Goal: Information Seeking & Learning: Compare options

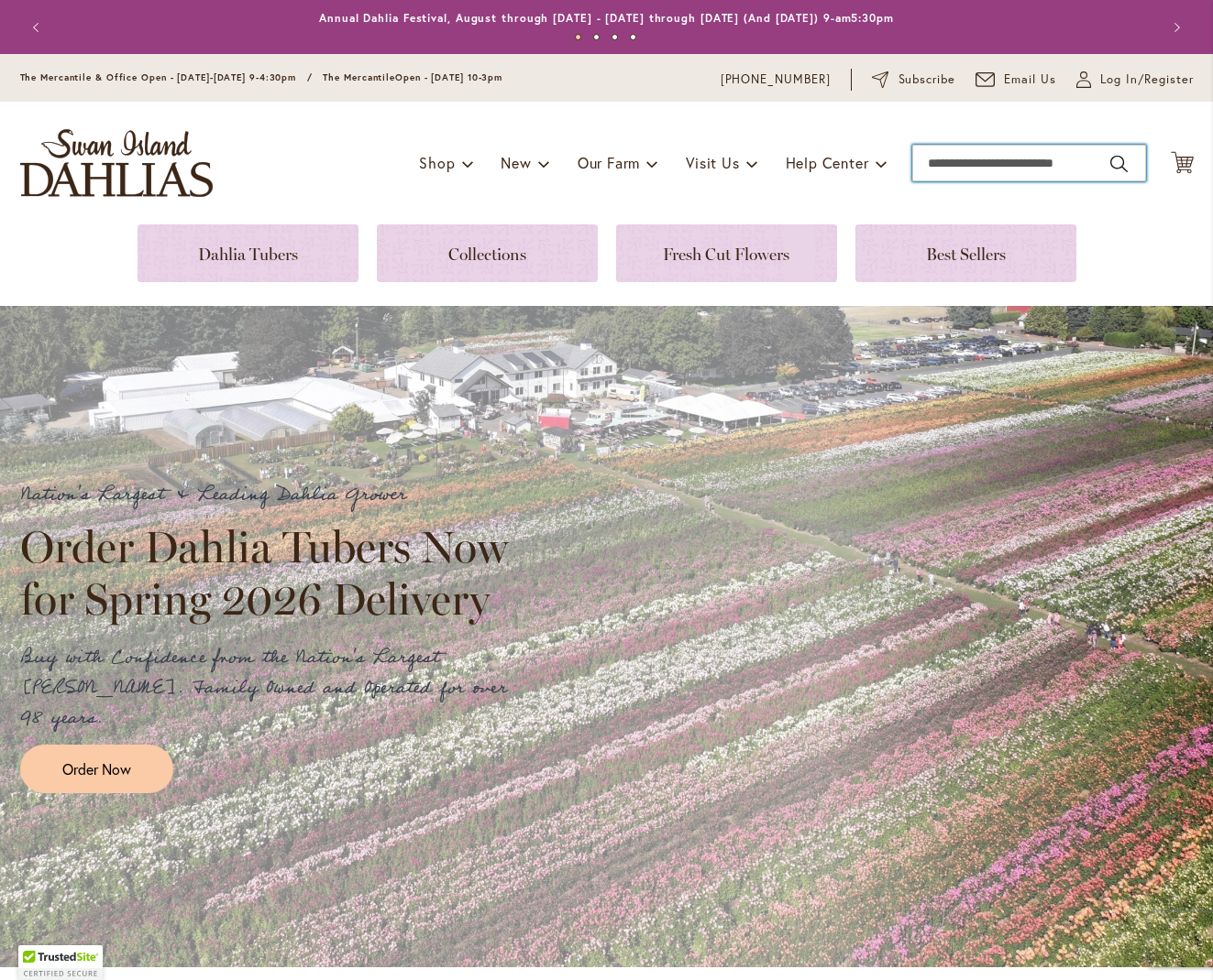
click at [958, 159] on input "Search" at bounding box center [1029, 162] width 233 height 37
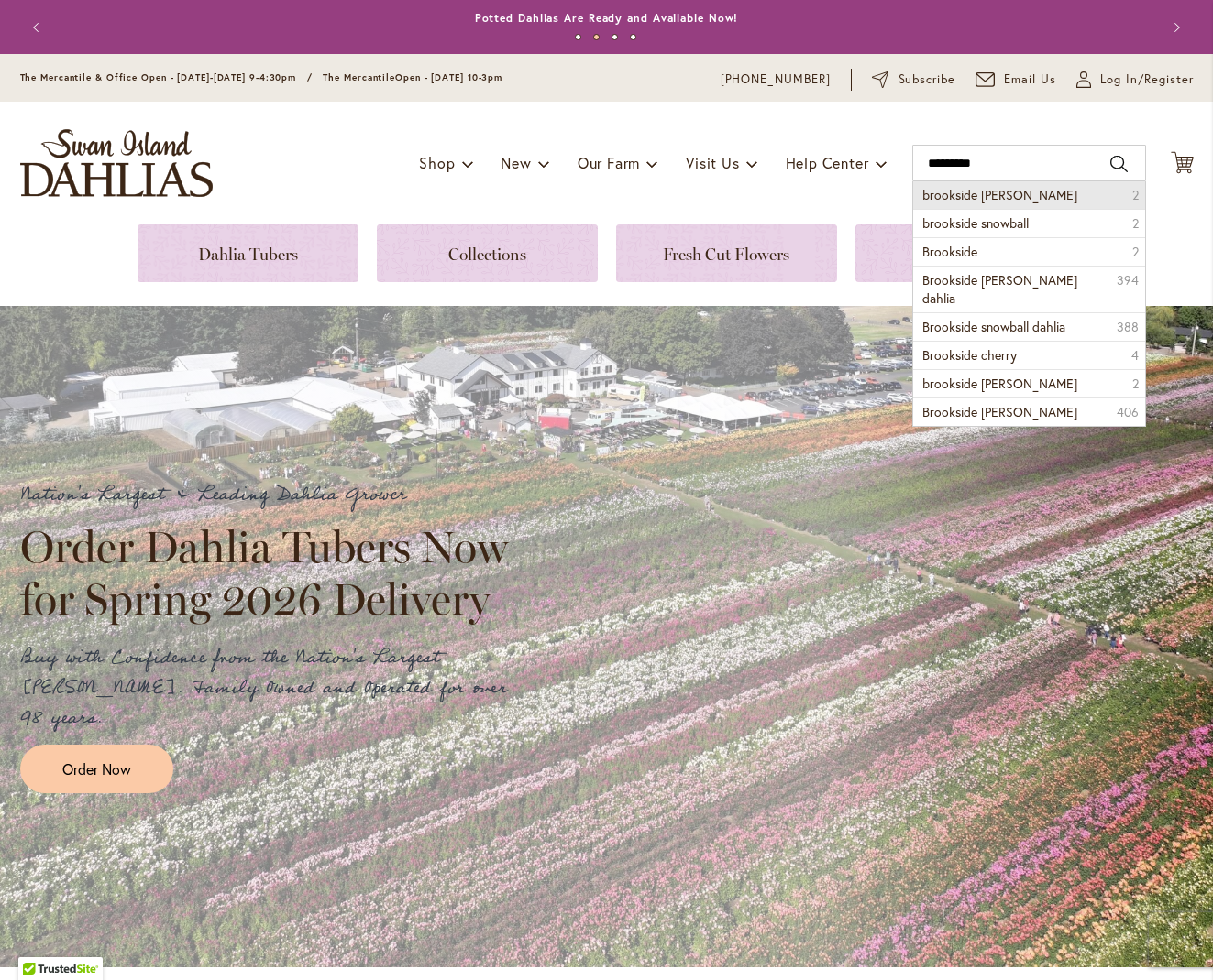
click at [978, 197] on span "brookside cheri" at bounding box center [999, 195] width 155 height 18
type input "**********"
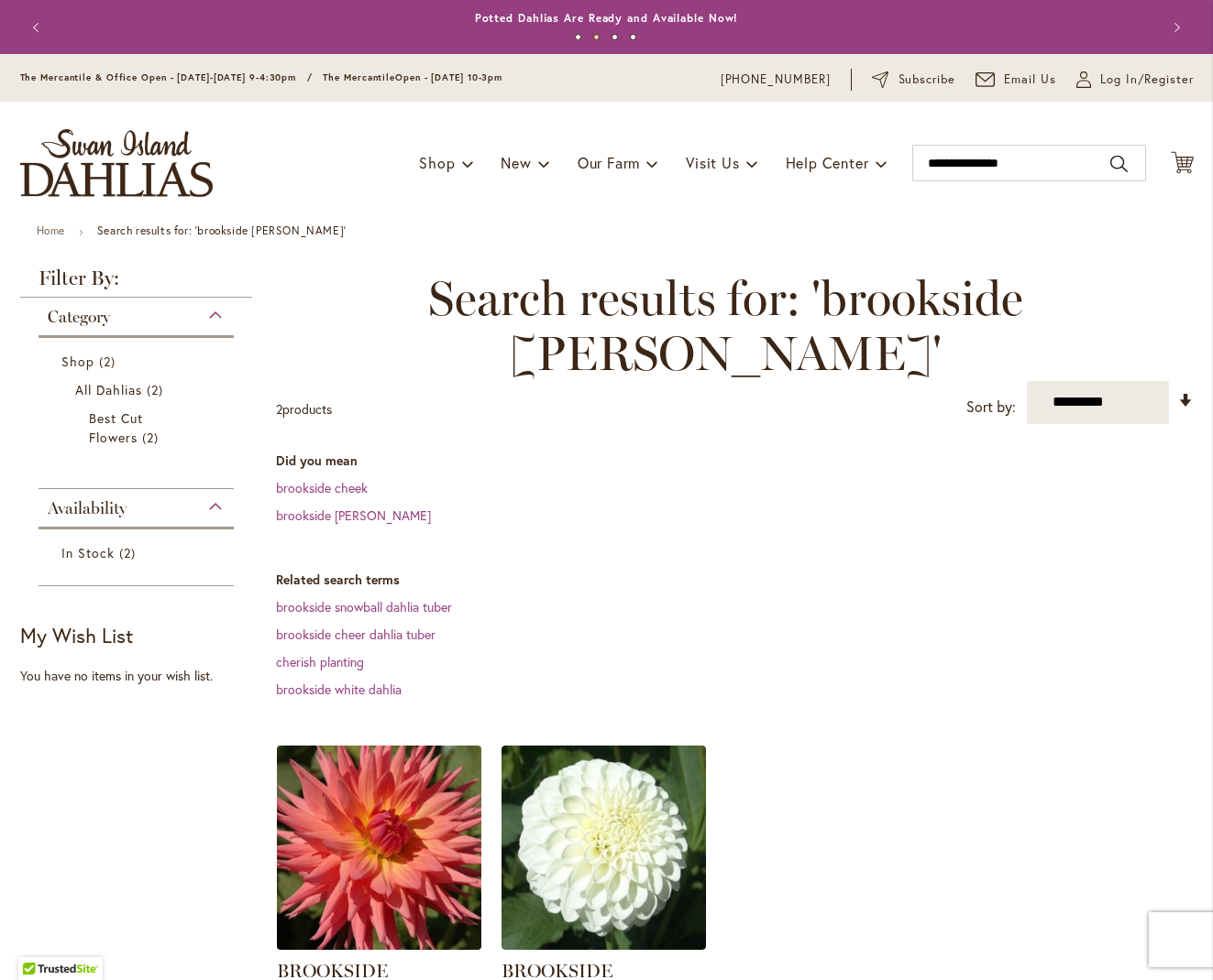
scroll to position [24, 0]
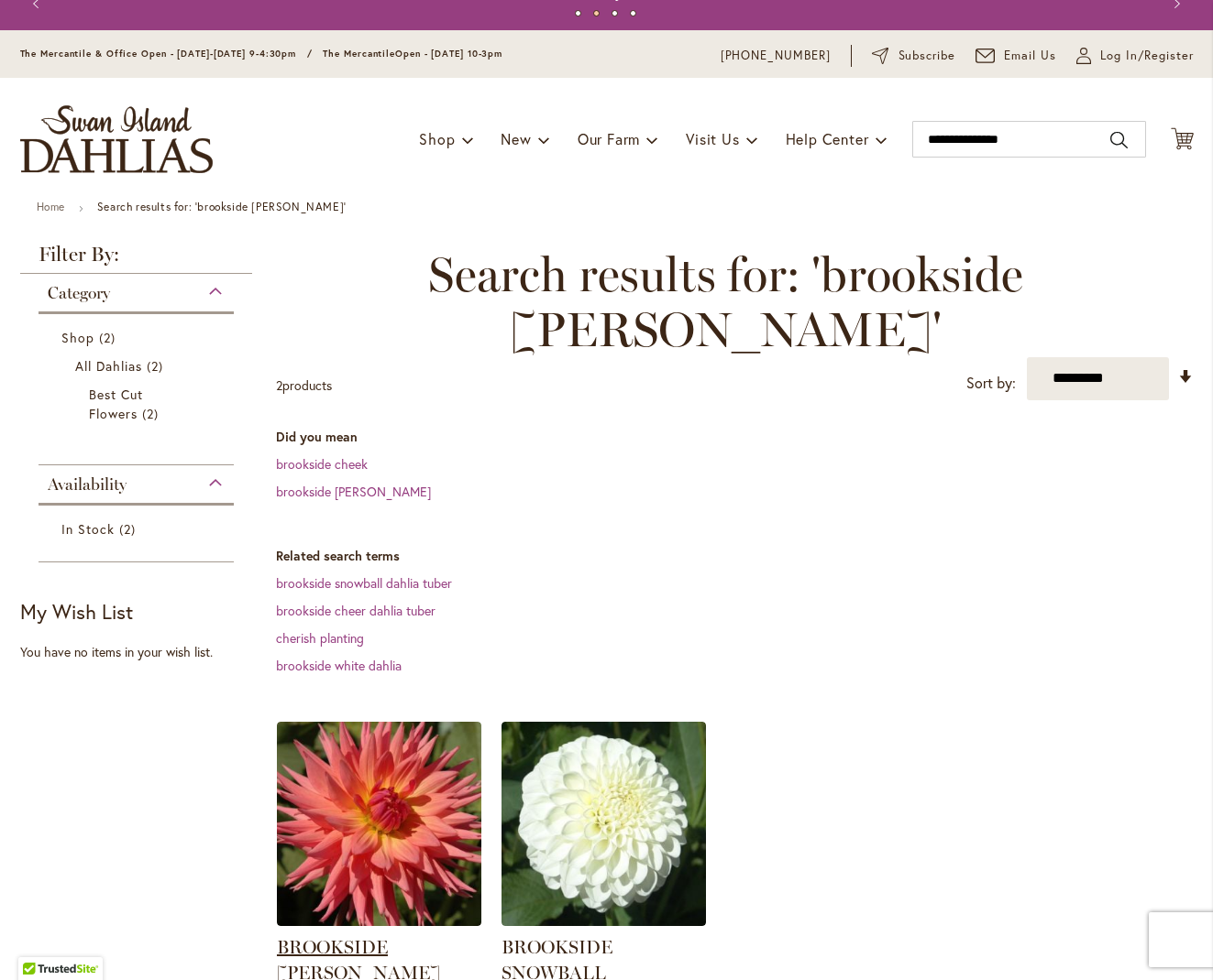
click at [393, 936] on link "BROOKSIDE [PERSON_NAME]" at bounding box center [358, 960] width 163 height 47
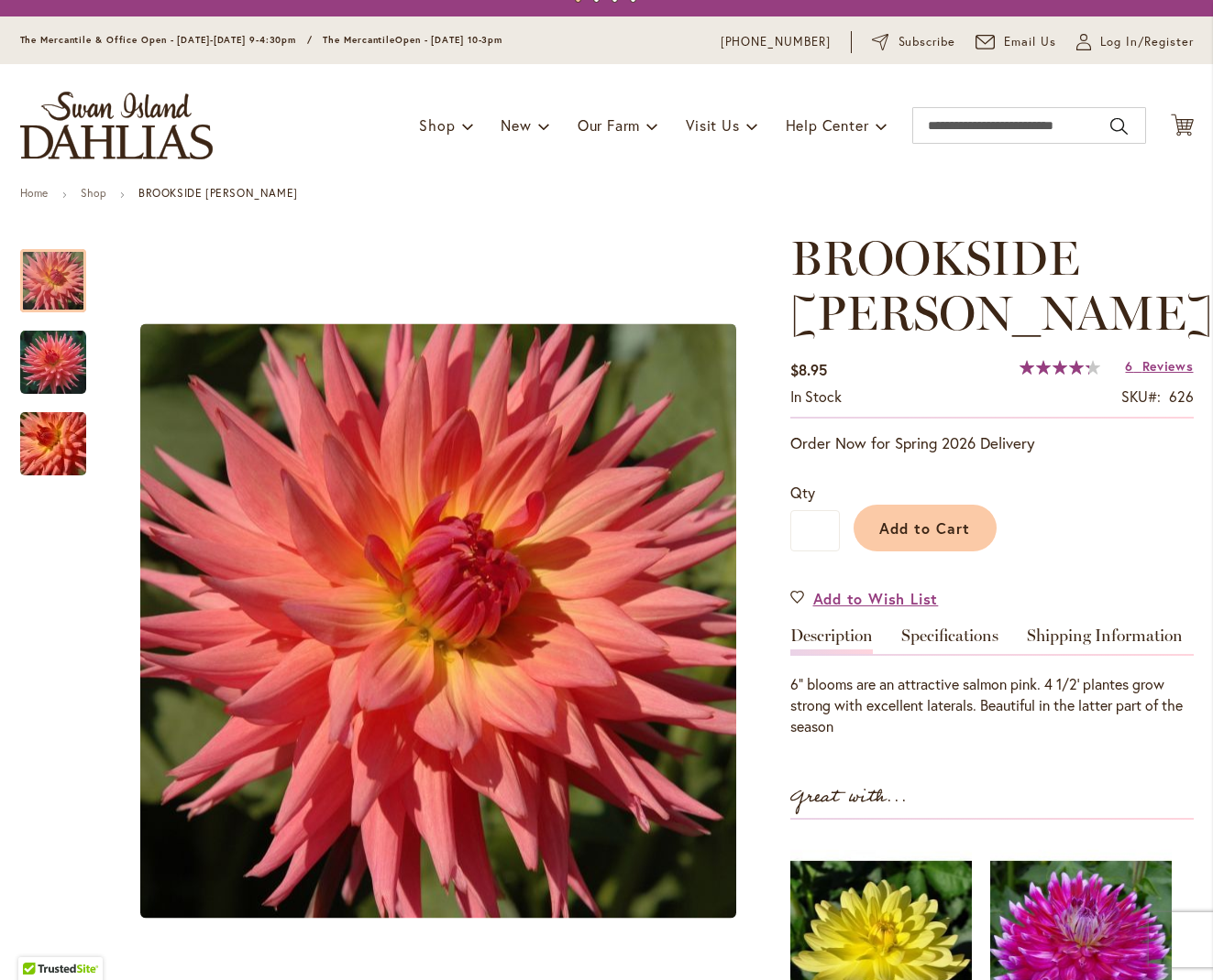
scroll to position [120, 0]
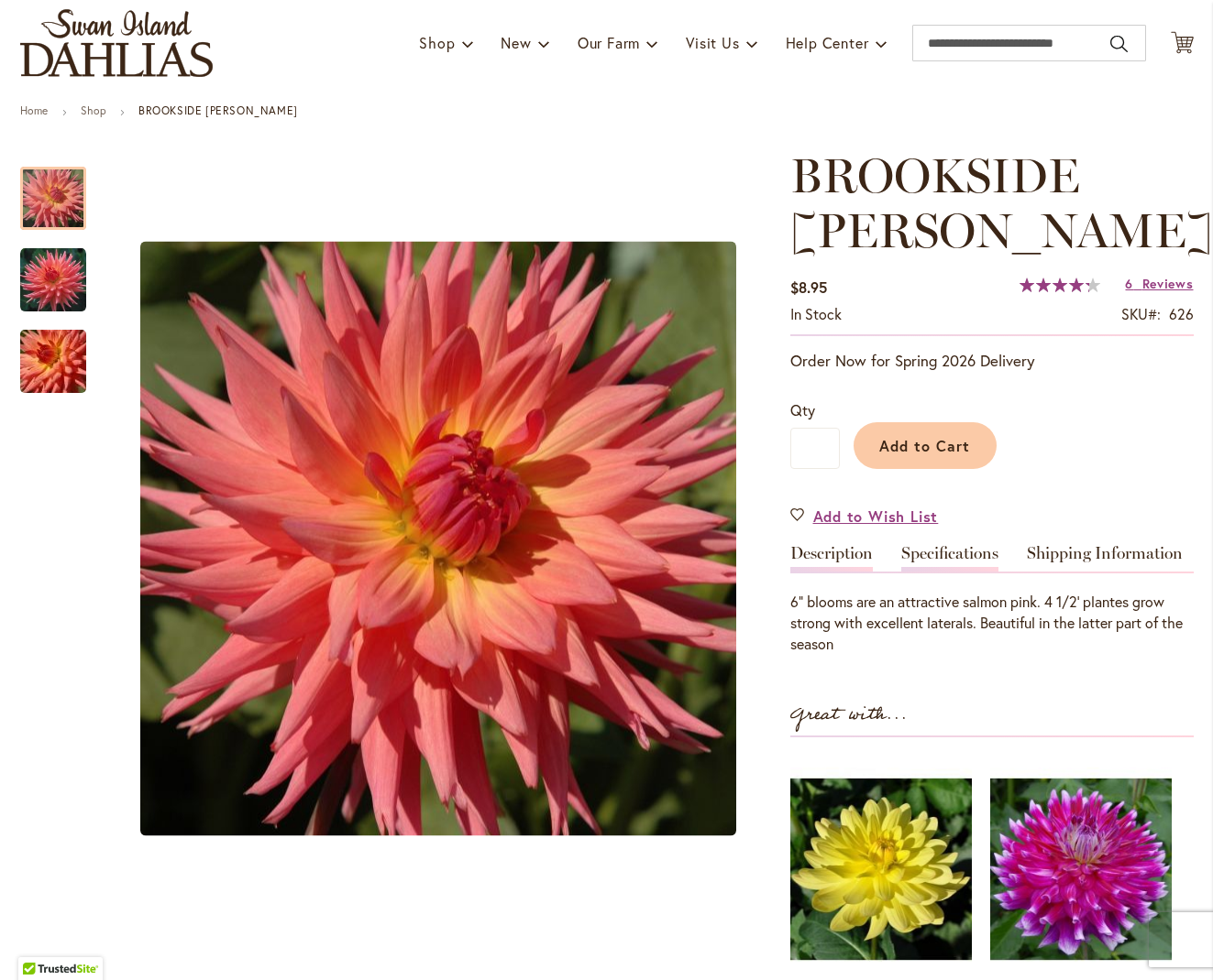
click at [940, 552] on link "Specifications" at bounding box center [950, 558] width 97 height 27
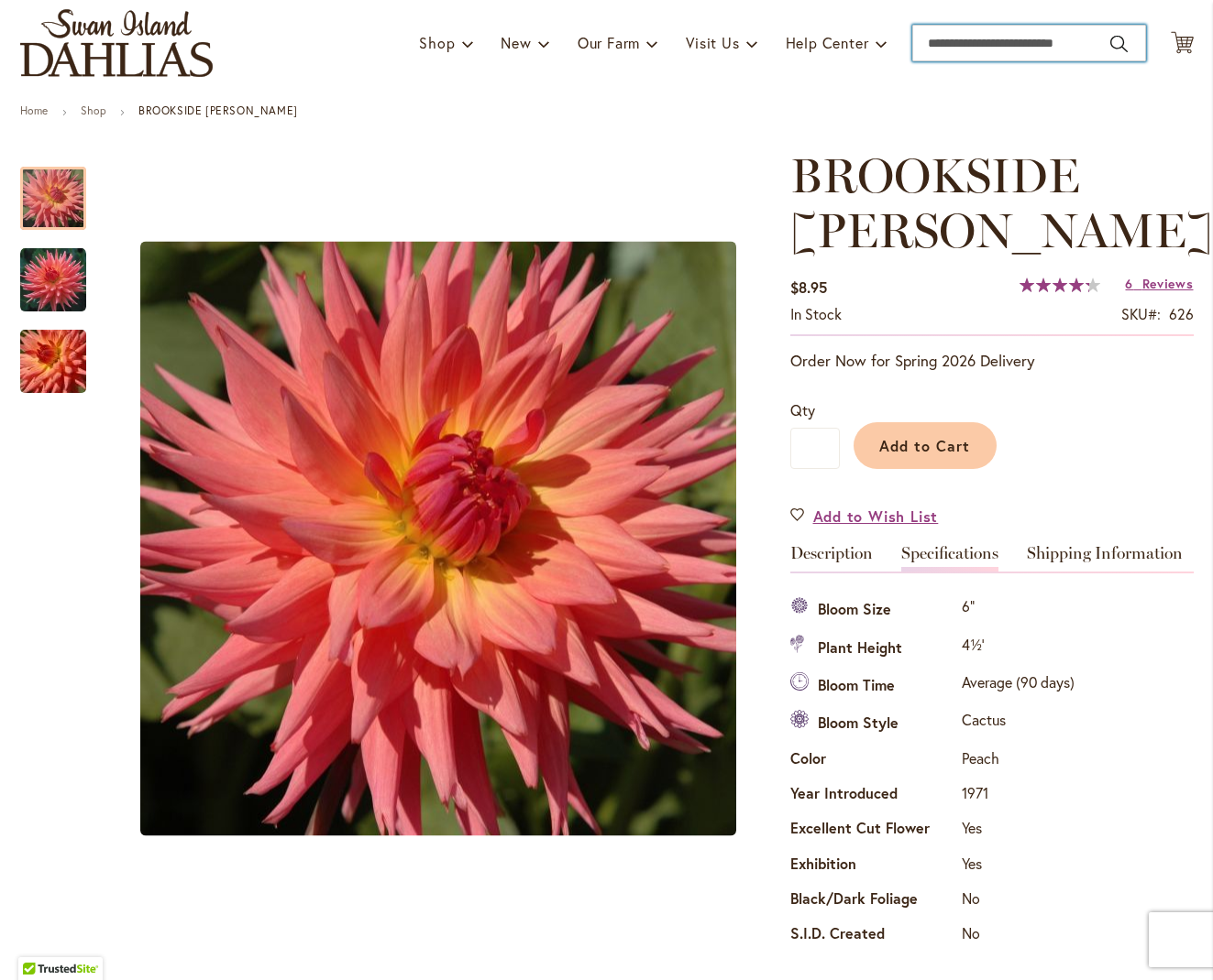
click at [939, 35] on input "Search" at bounding box center [1029, 43] width 233 height 37
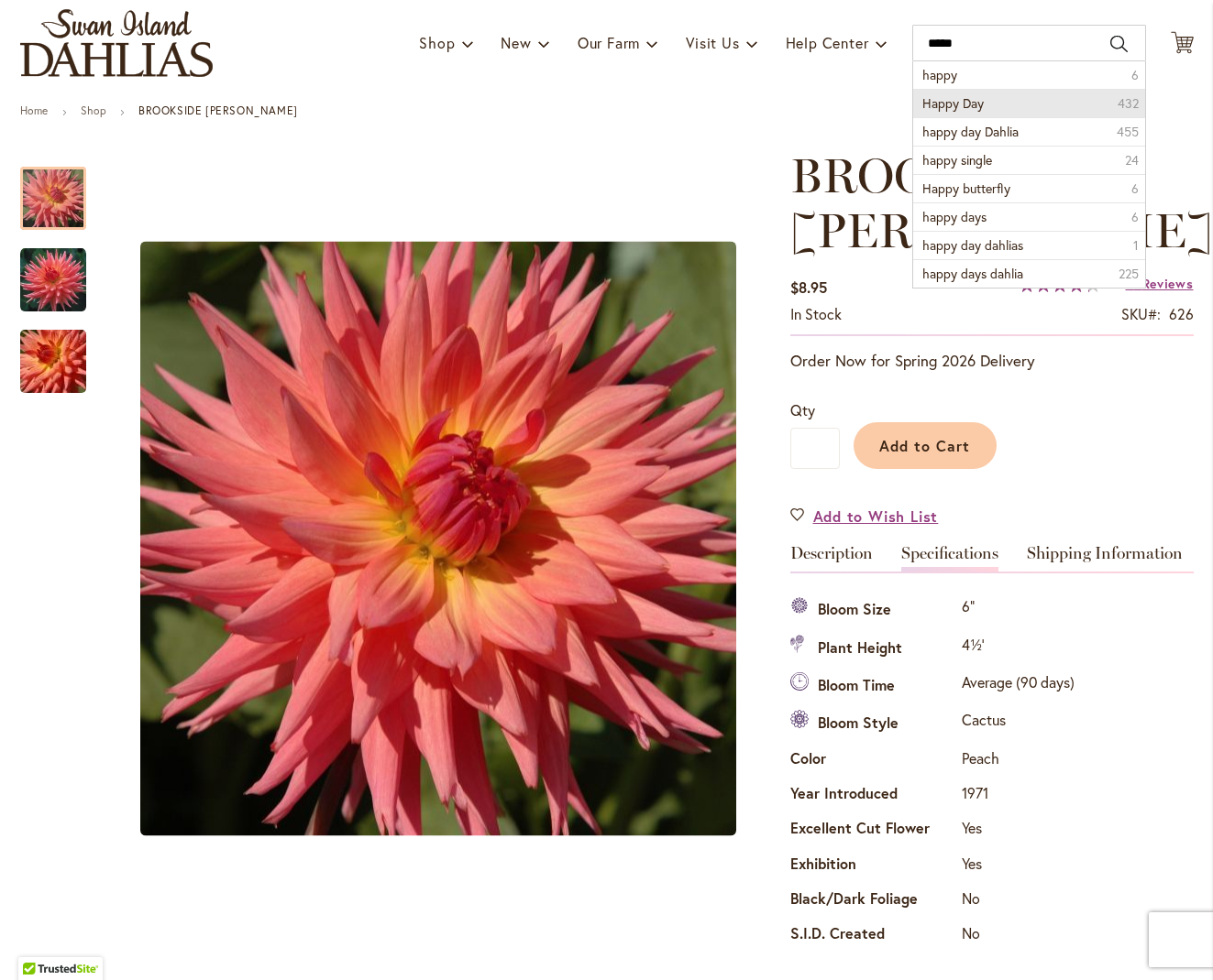
click at [947, 100] on span "Happy Day" at bounding box center [953, 103] width 61 height 18
type input "*********"
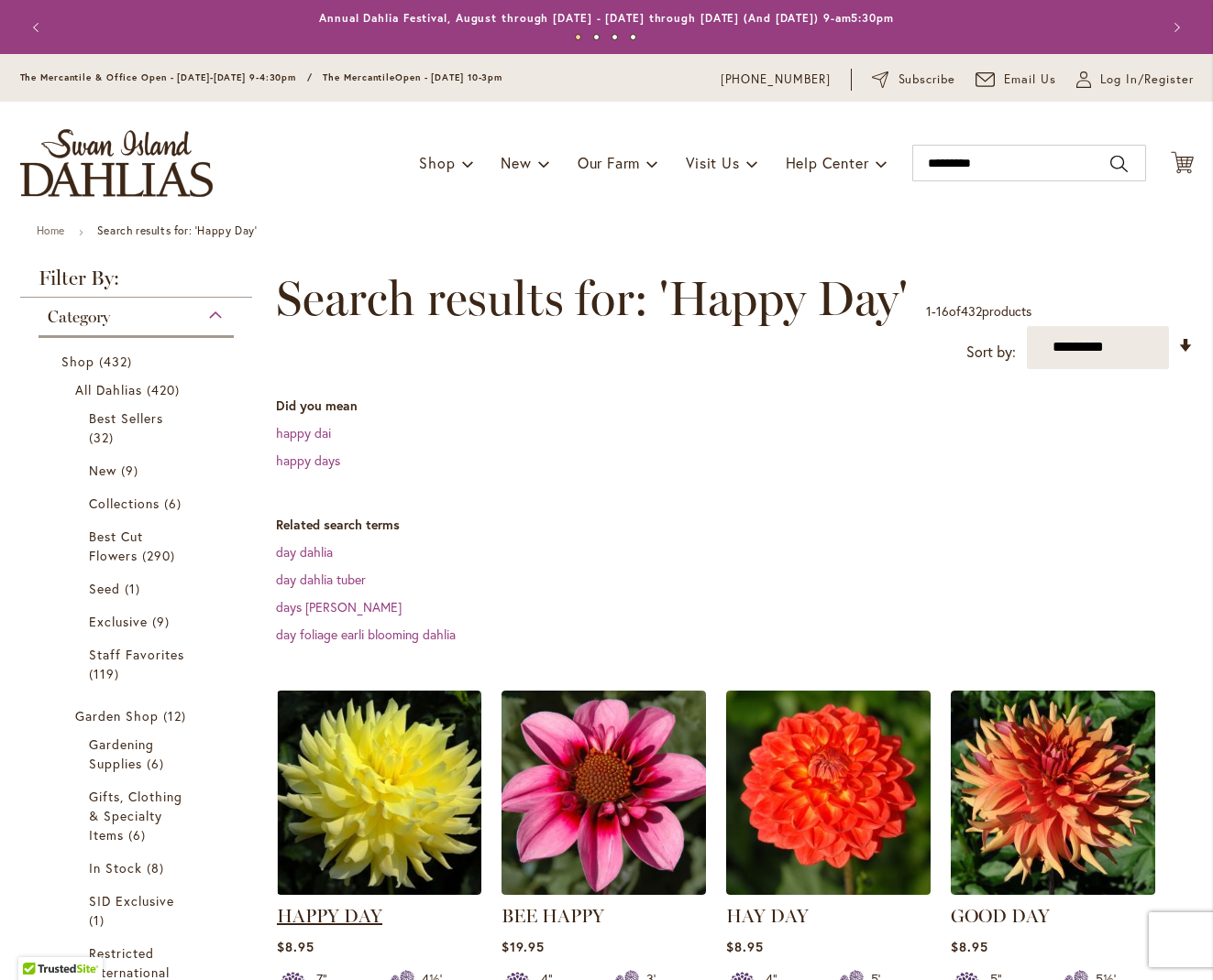
click at [330, 913] on link "HAPPY DAY" at bounding box center [329, 916] width 106 height 22
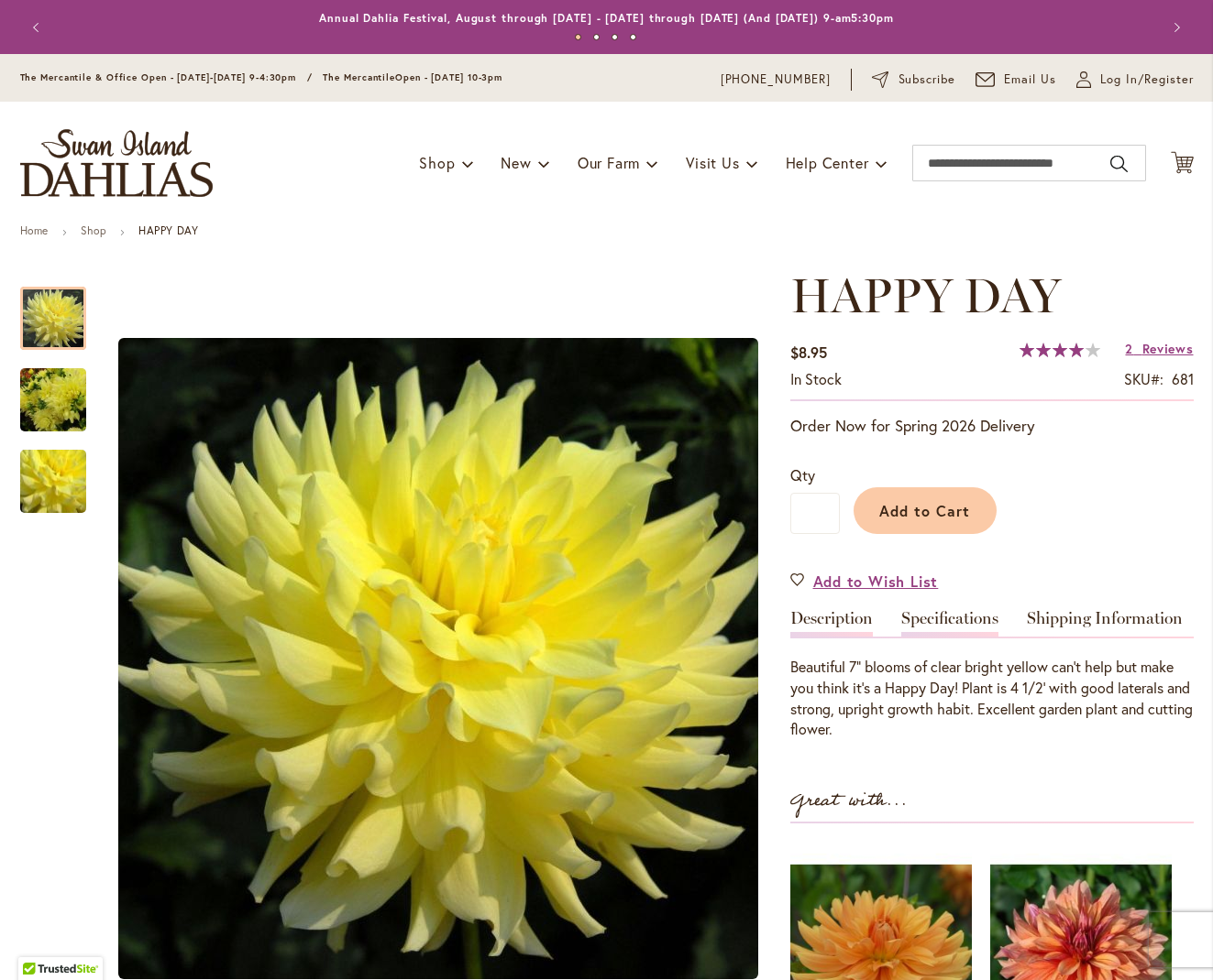
click at [945, 620] on link "Specifications" at bounding box center [950, 623] width 97 height 27
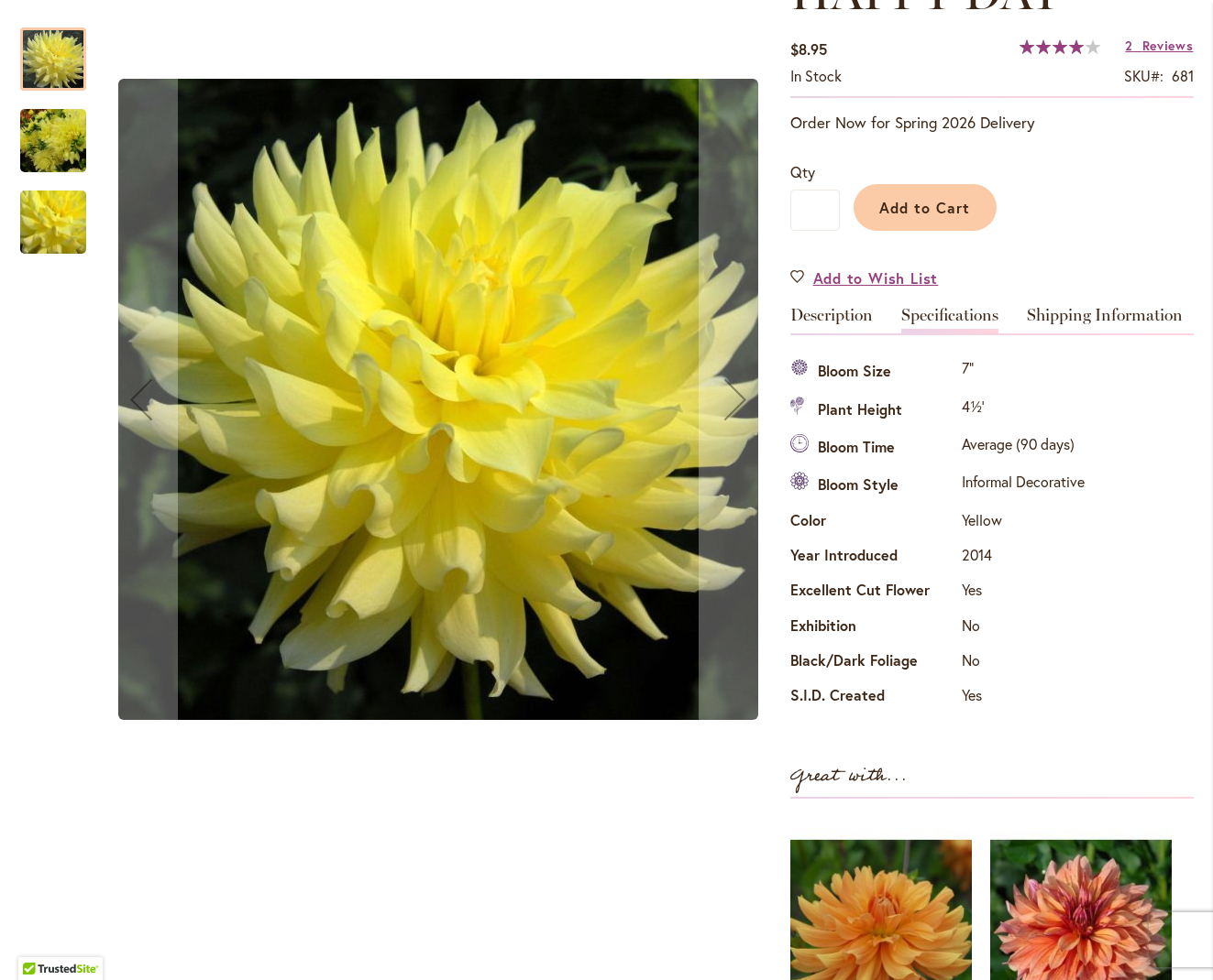
scroll to position [62, 0]
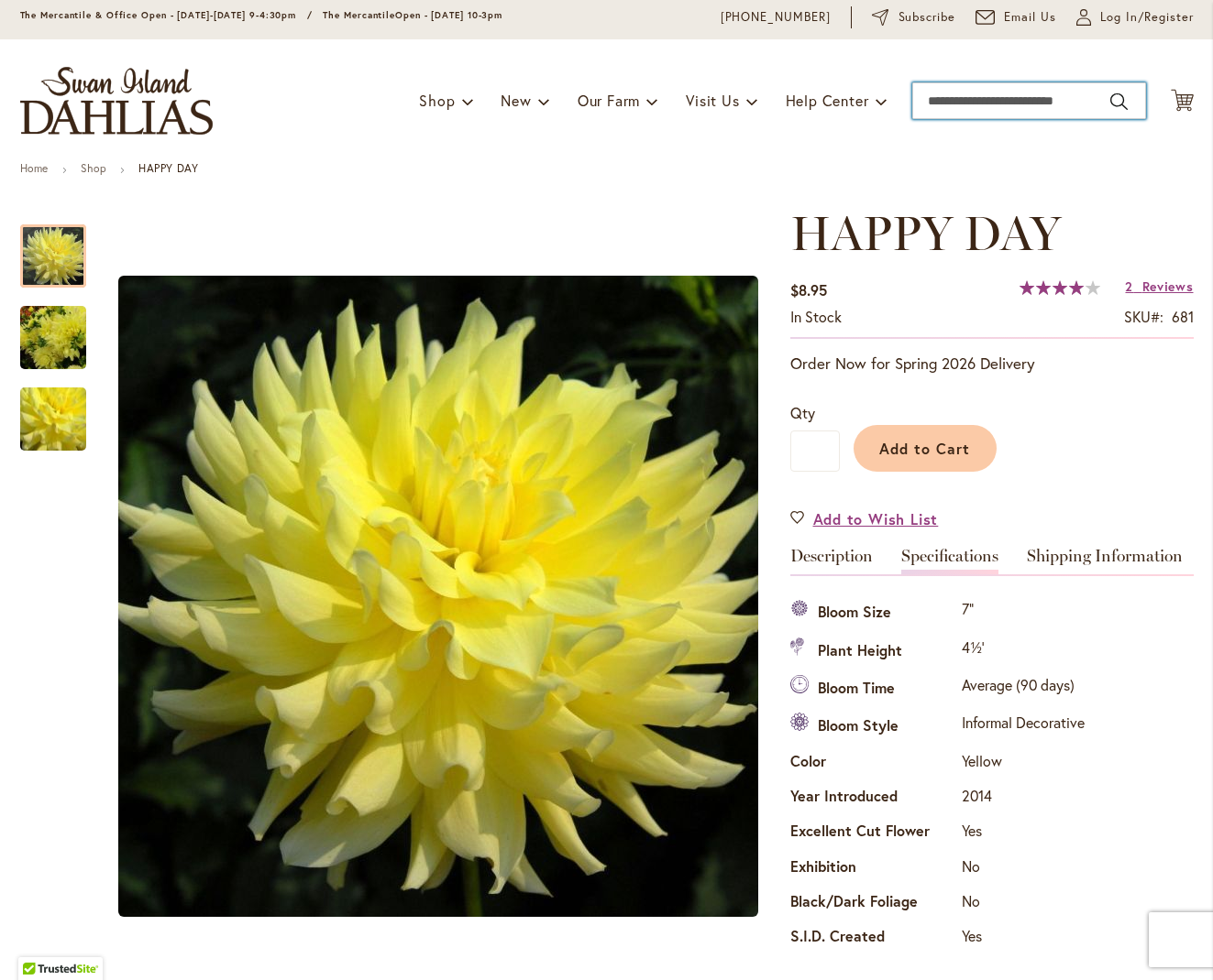
click at [934, 102] on input "Search" at bounding box center [1029, 100] width 233 height 37
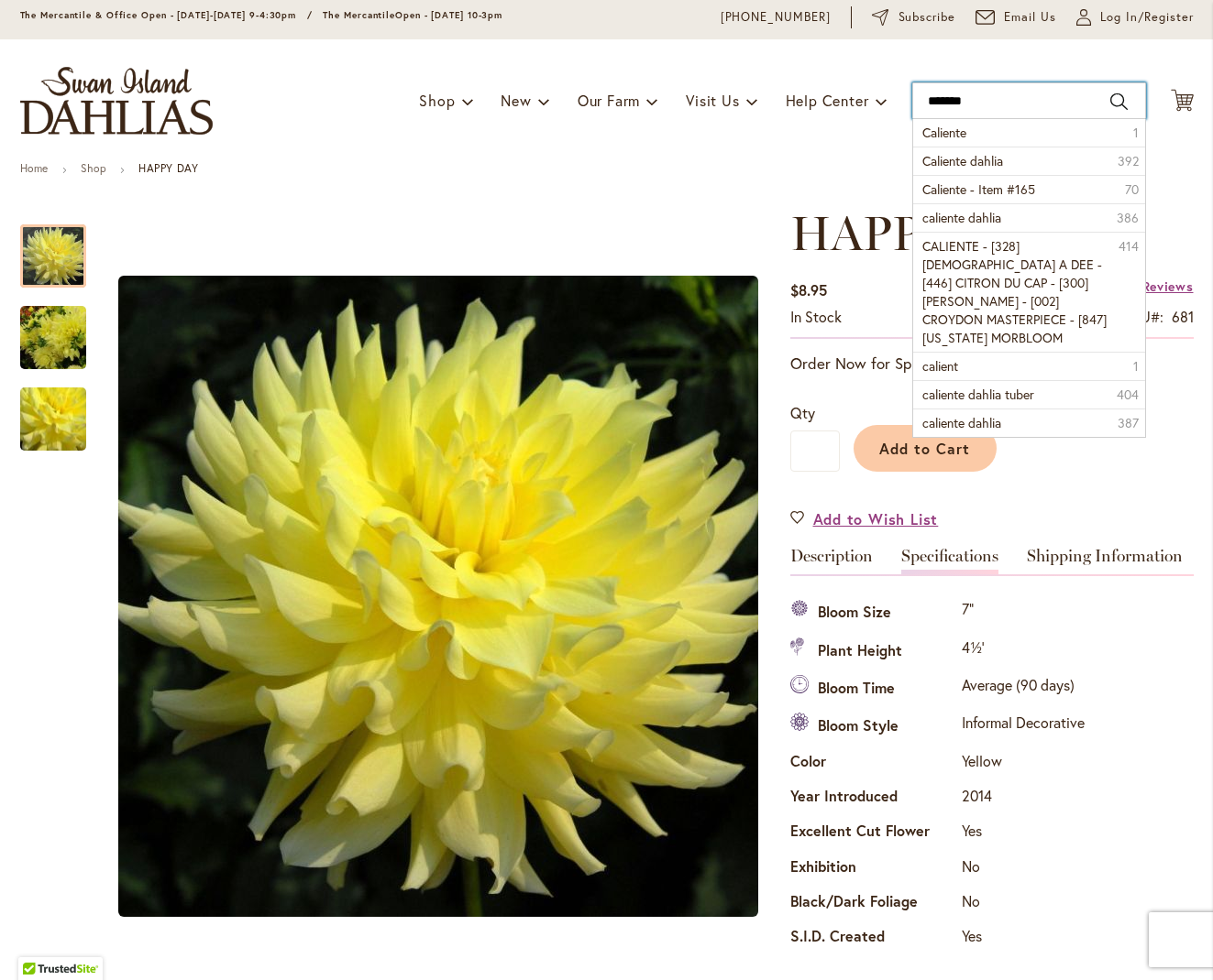
type input "********"
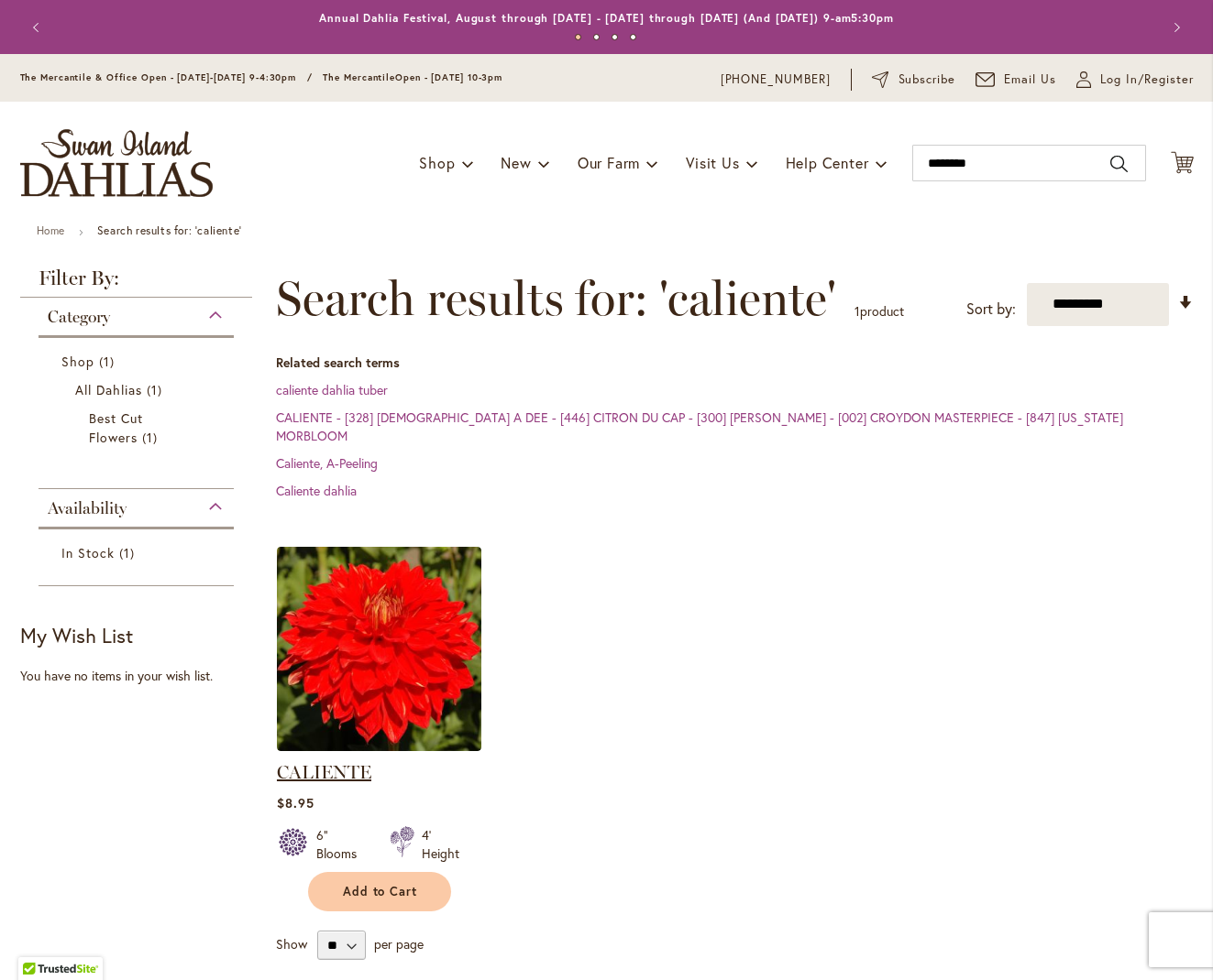
click at [326, 761] on link "CALIENTE" at bounding box center [324, 772] width 94 height 22
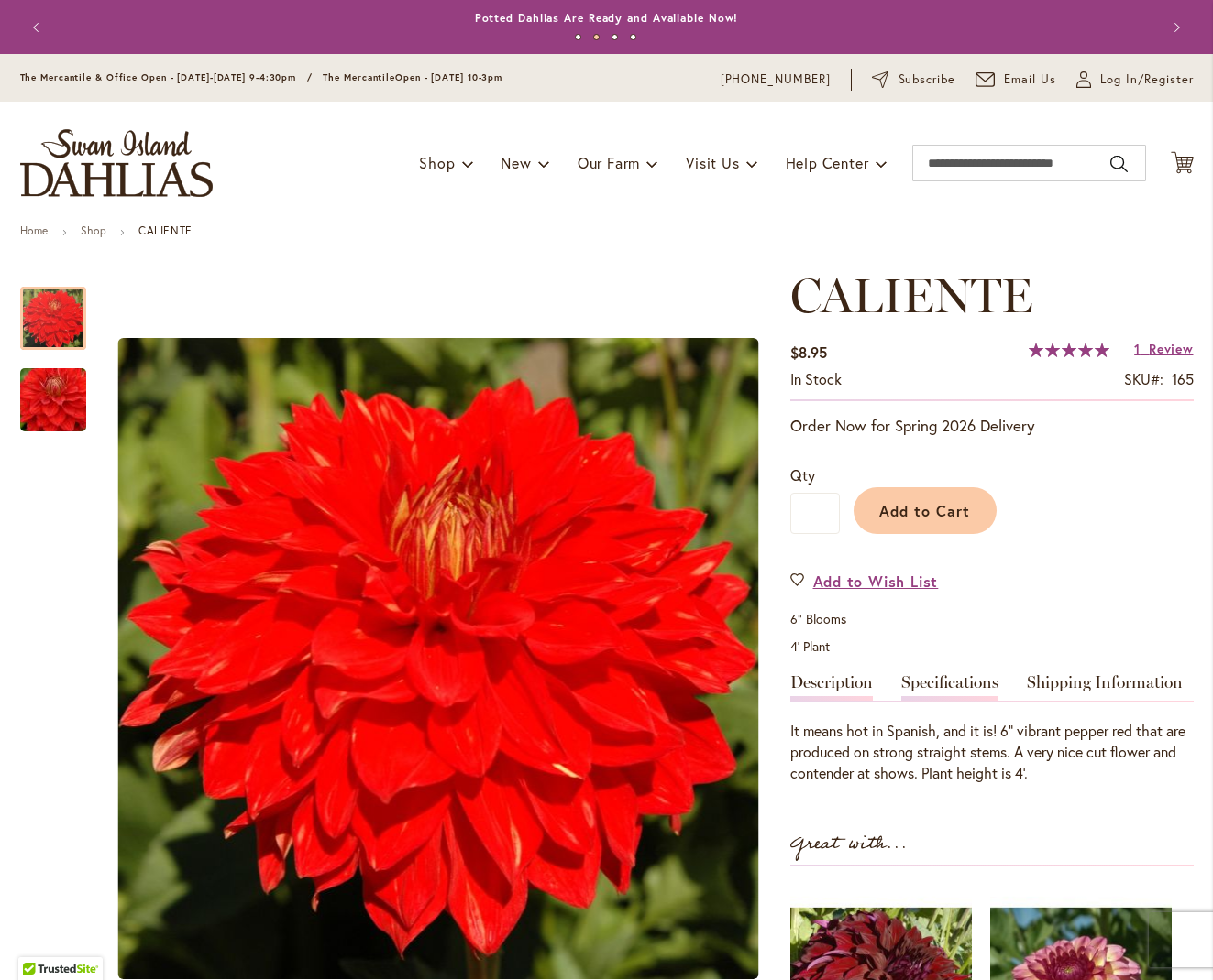
click at [963, 684] on link "Specifications" at bounding box center [950, 687] width 97 height 27
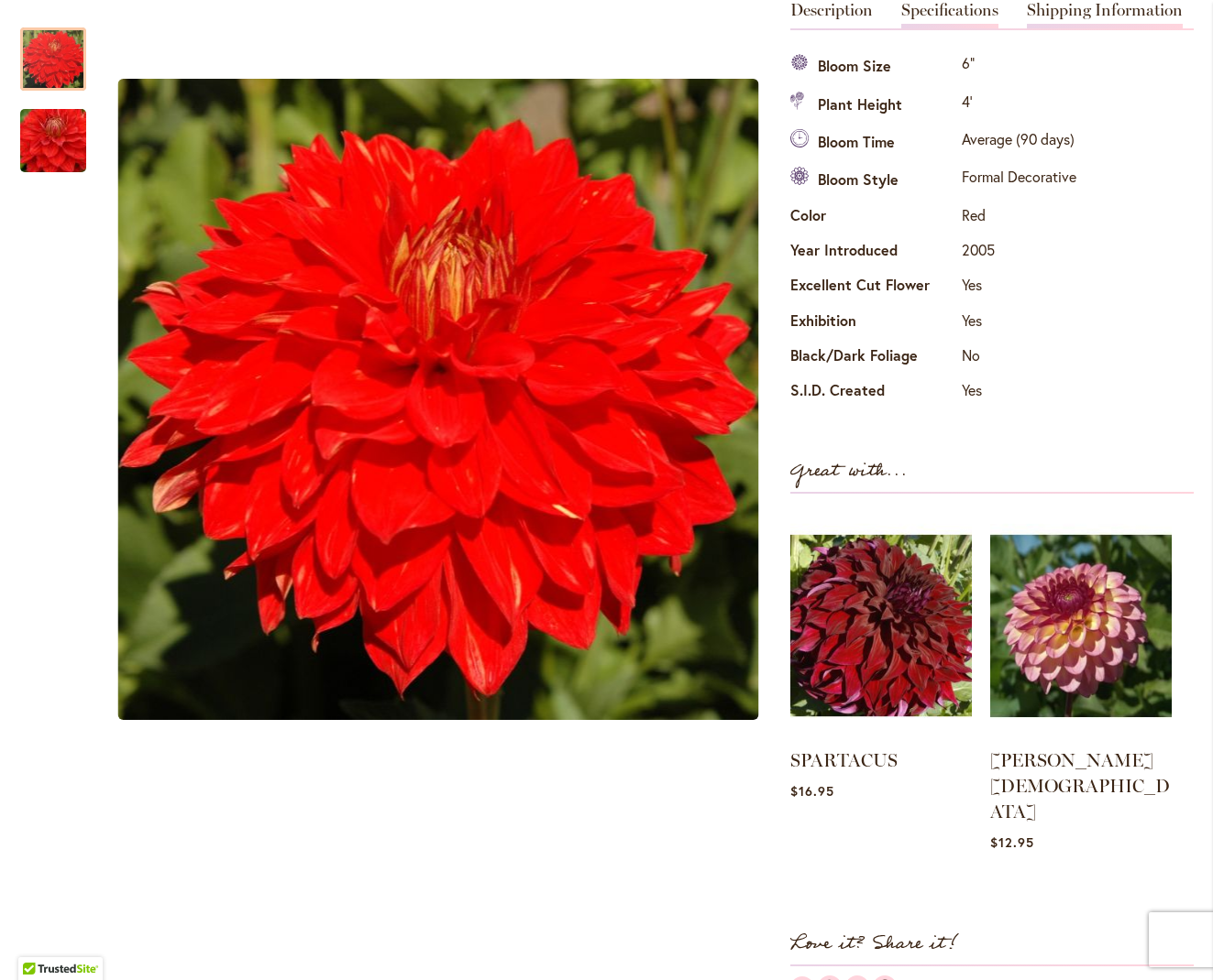
scroll to position [72, 0]
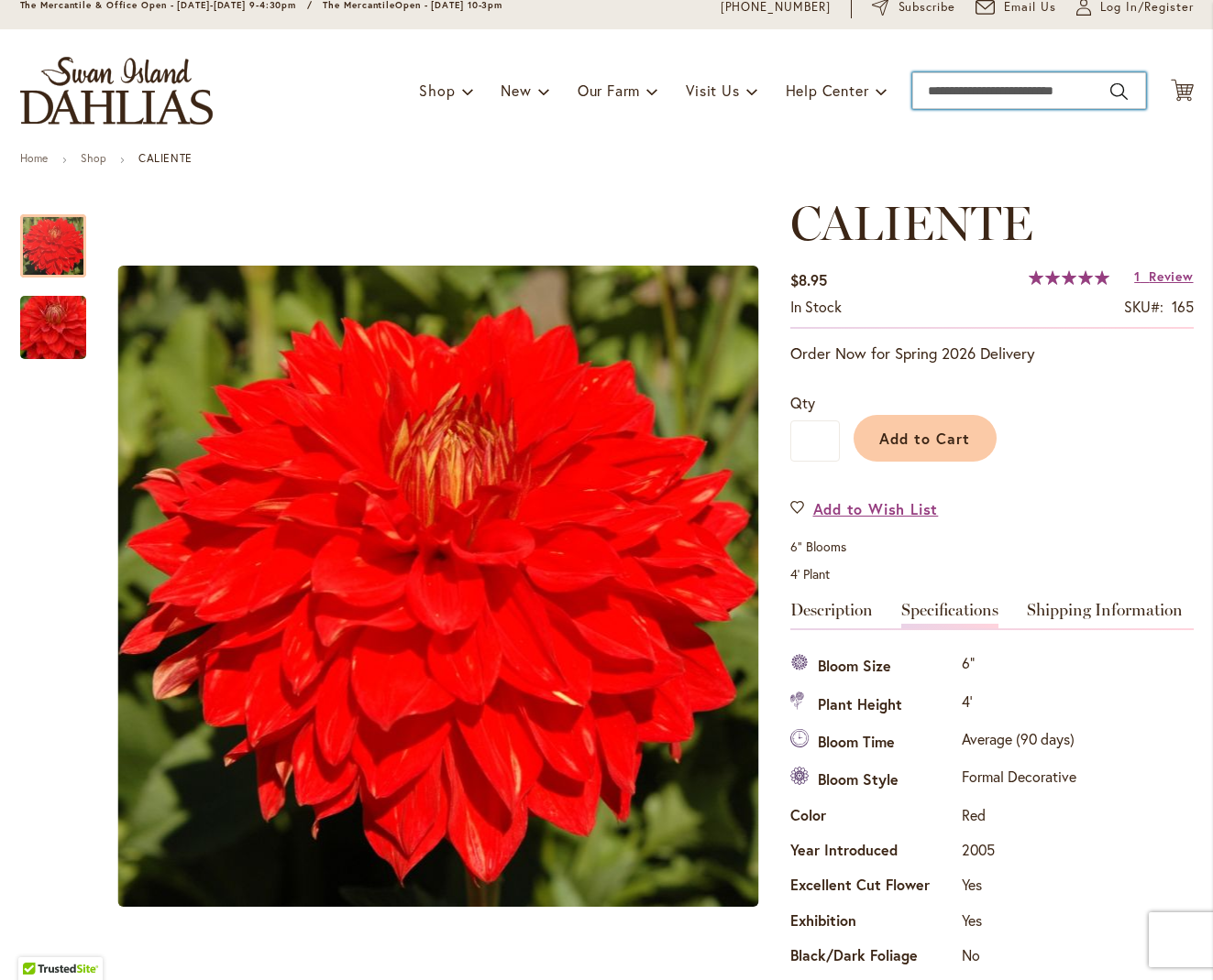
click at [992, 99] on input "Search" at bounding box center [1029, 90] width 233 height 37
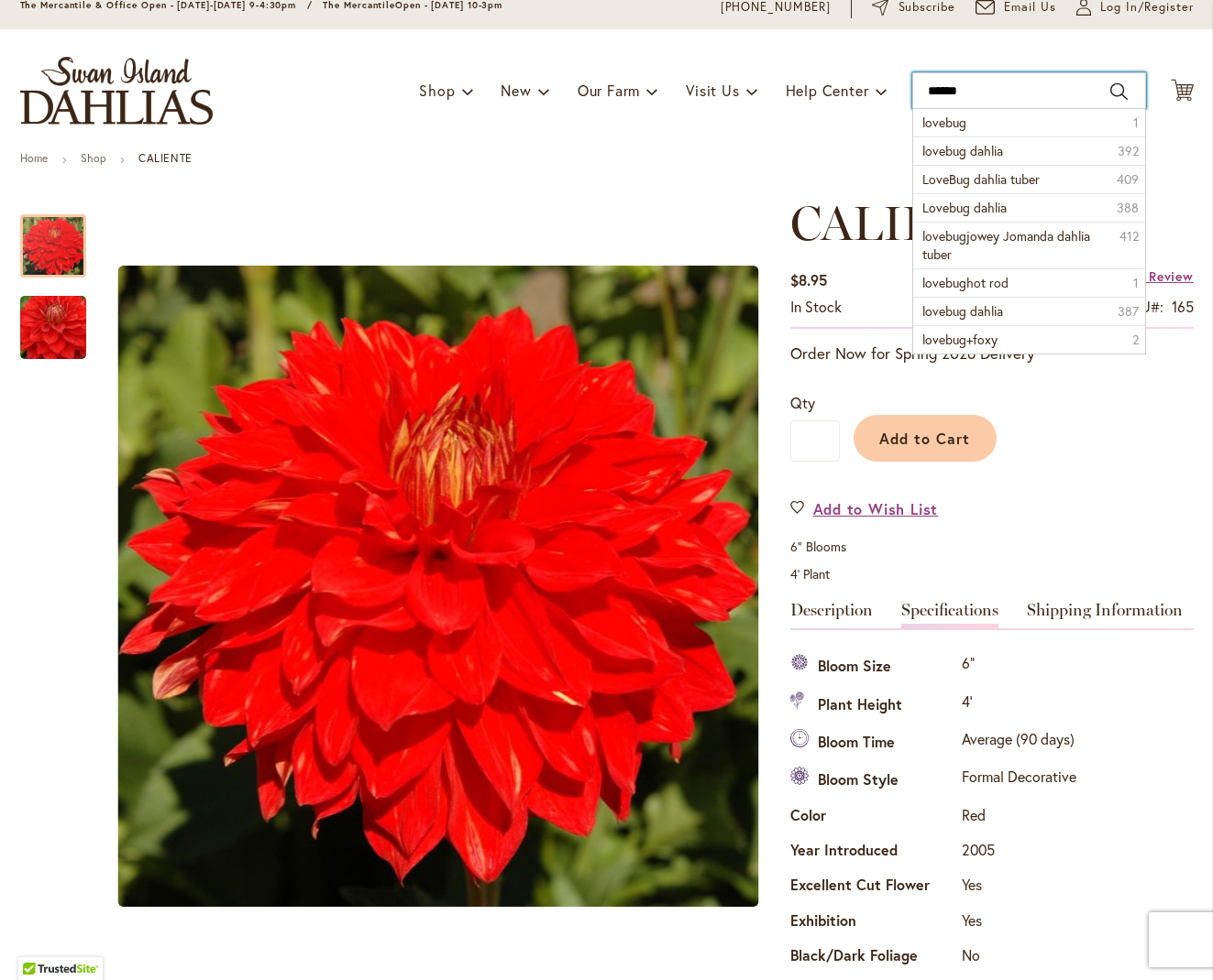
type input "*******"
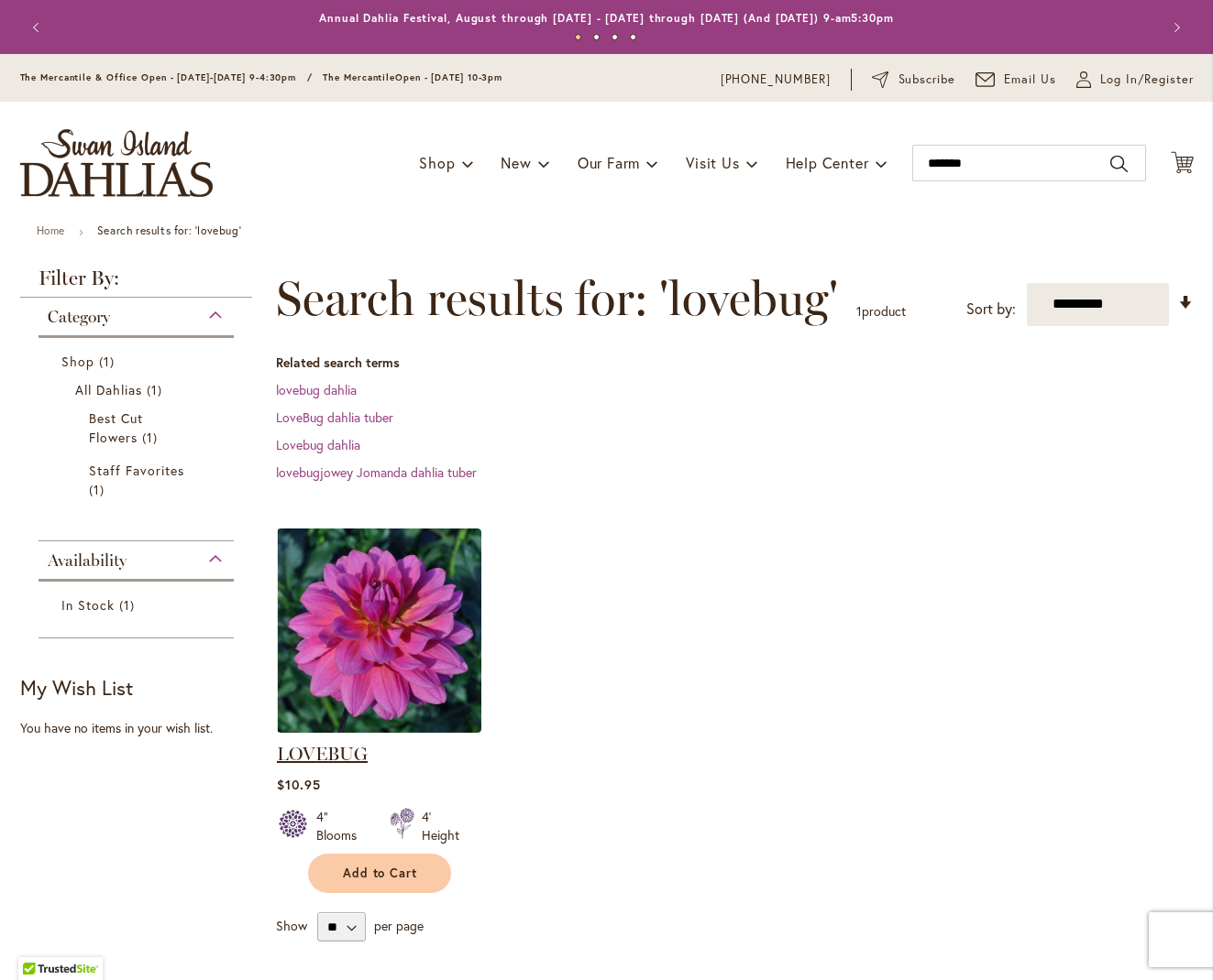
click at [330, 751] on link "LOVEBUG" at bounding box center [323, 754] width 91 height 22
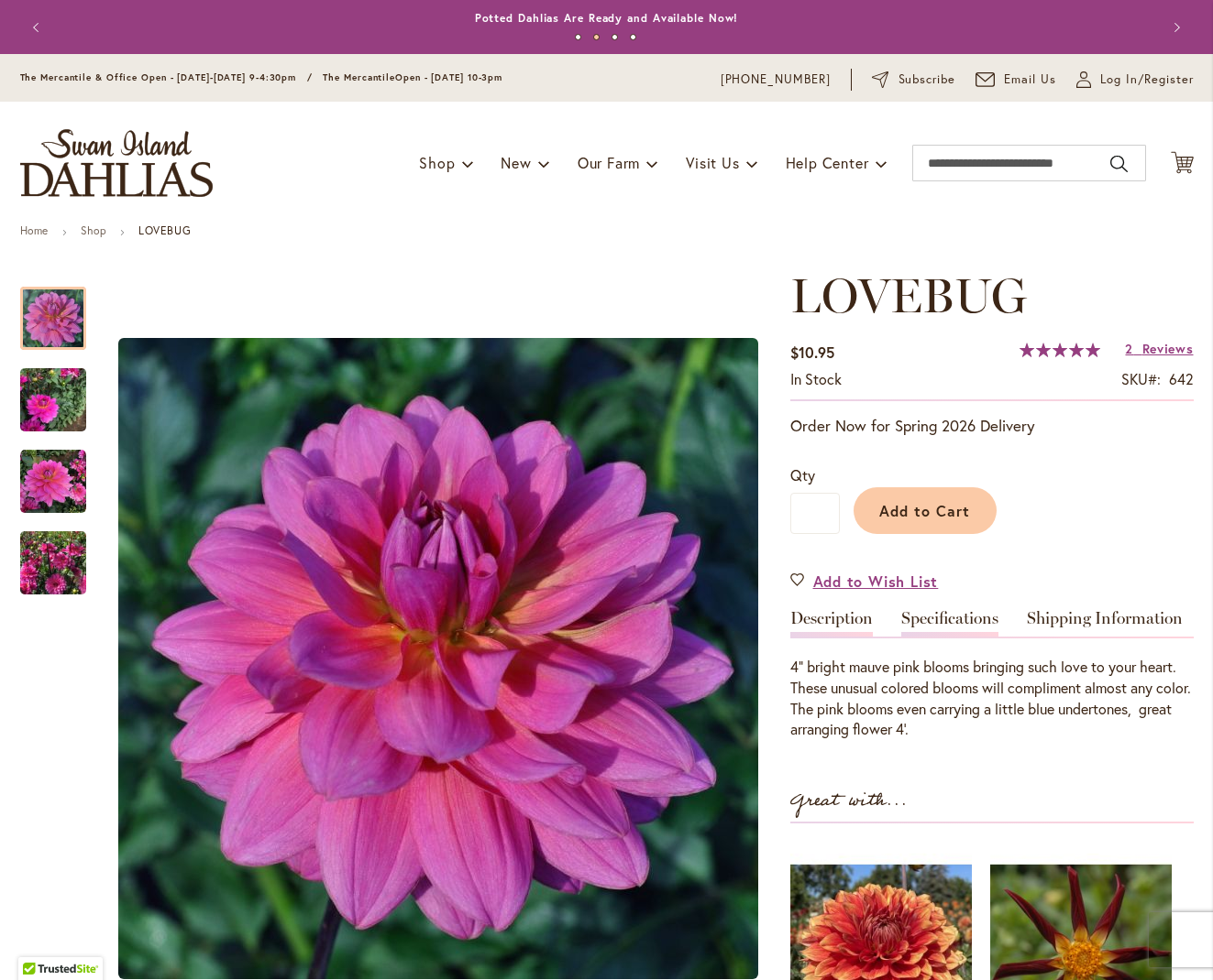
click at [940, 618] on link "Specifications" at bounding box center [950, 623] width 97 height 27
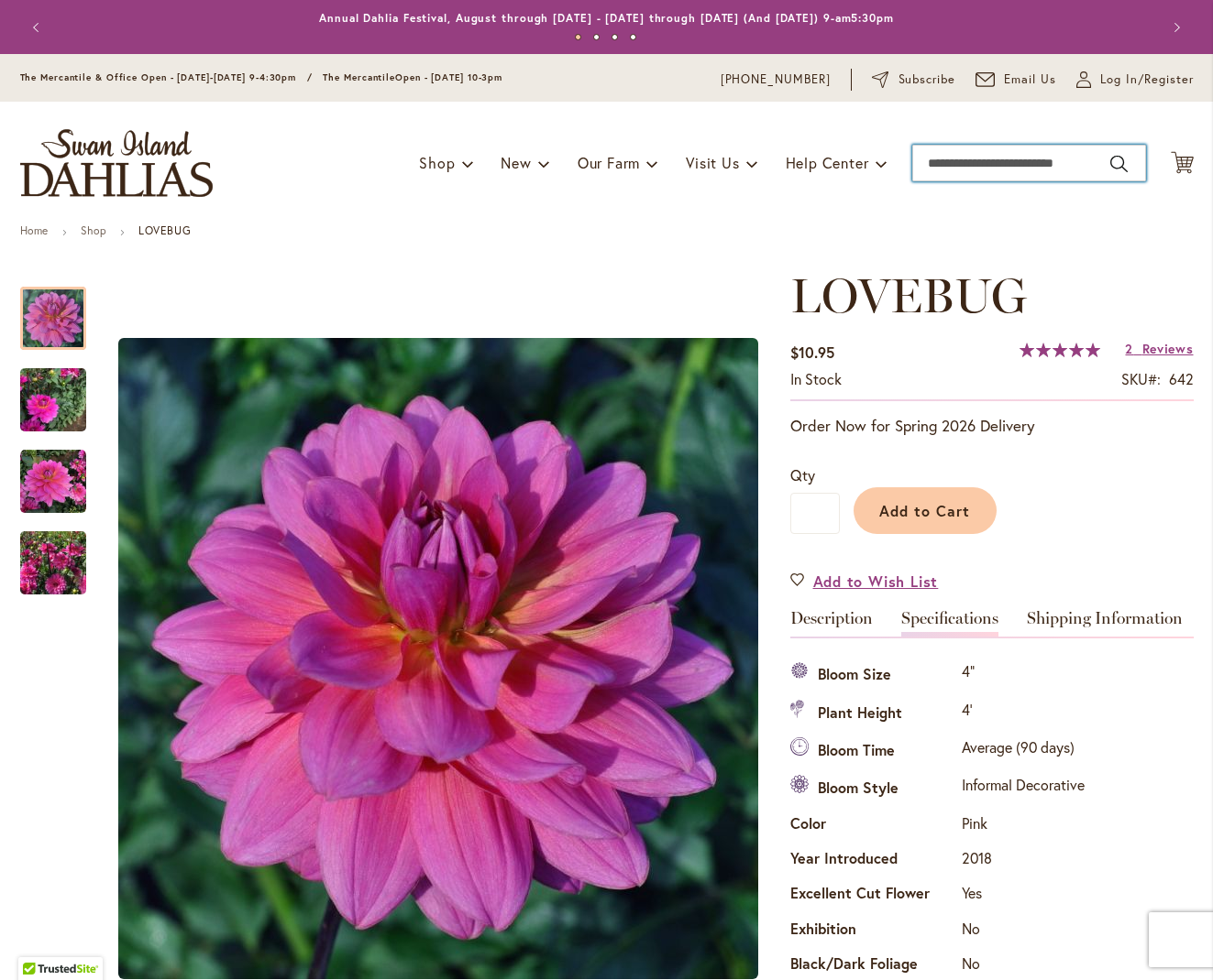
click at [929, 162] on input "Search" at bounding box center [1029, 162] width 233 height 37
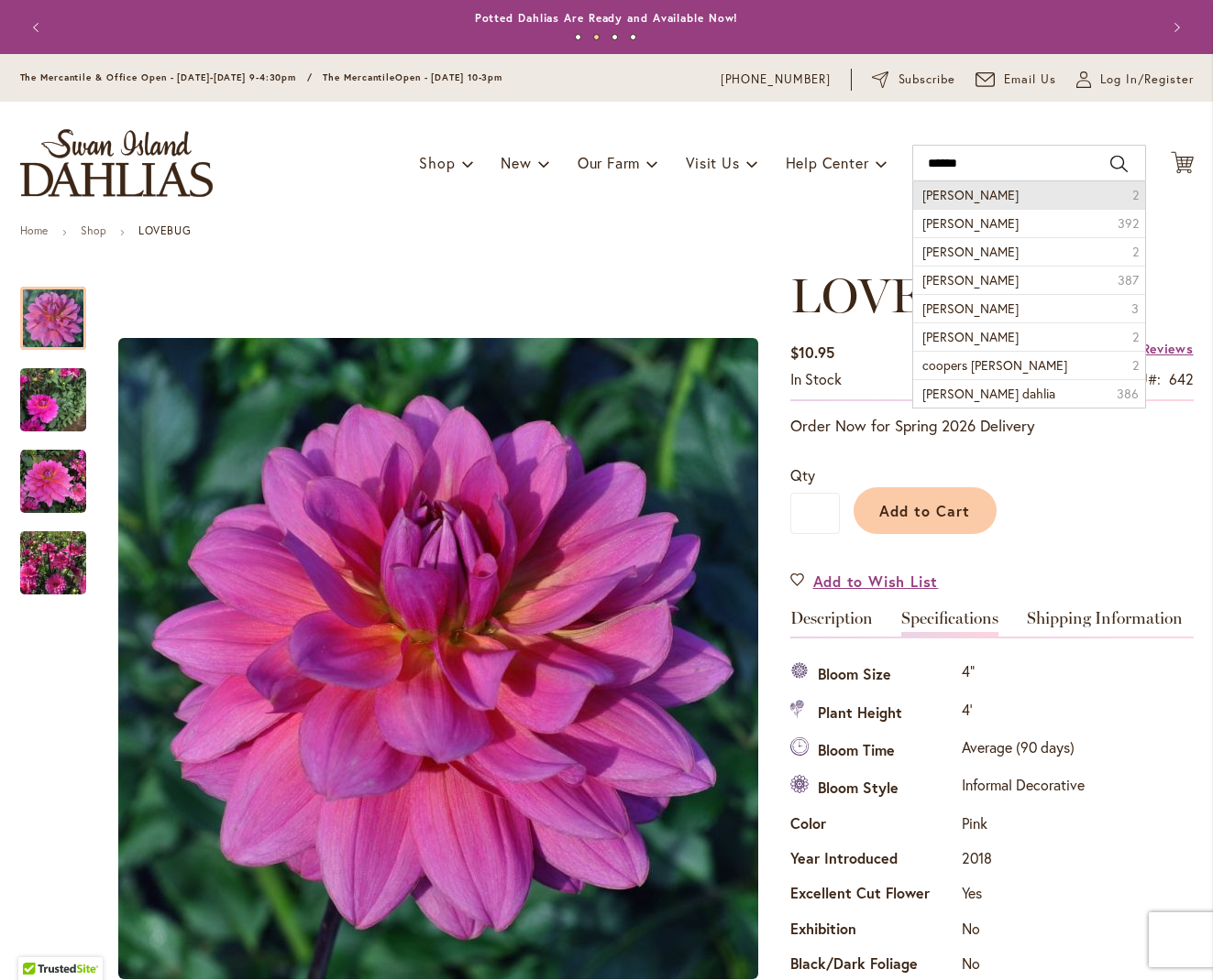
drag, startPoint x: 934, startPoint y: 193, endPoint x: 963, endPoint y: 195, distance: 29.1
click at [963, 195] on span "Cooper Blaine" at bounding box center [970, 195] width 96 height 18
type input "**********"
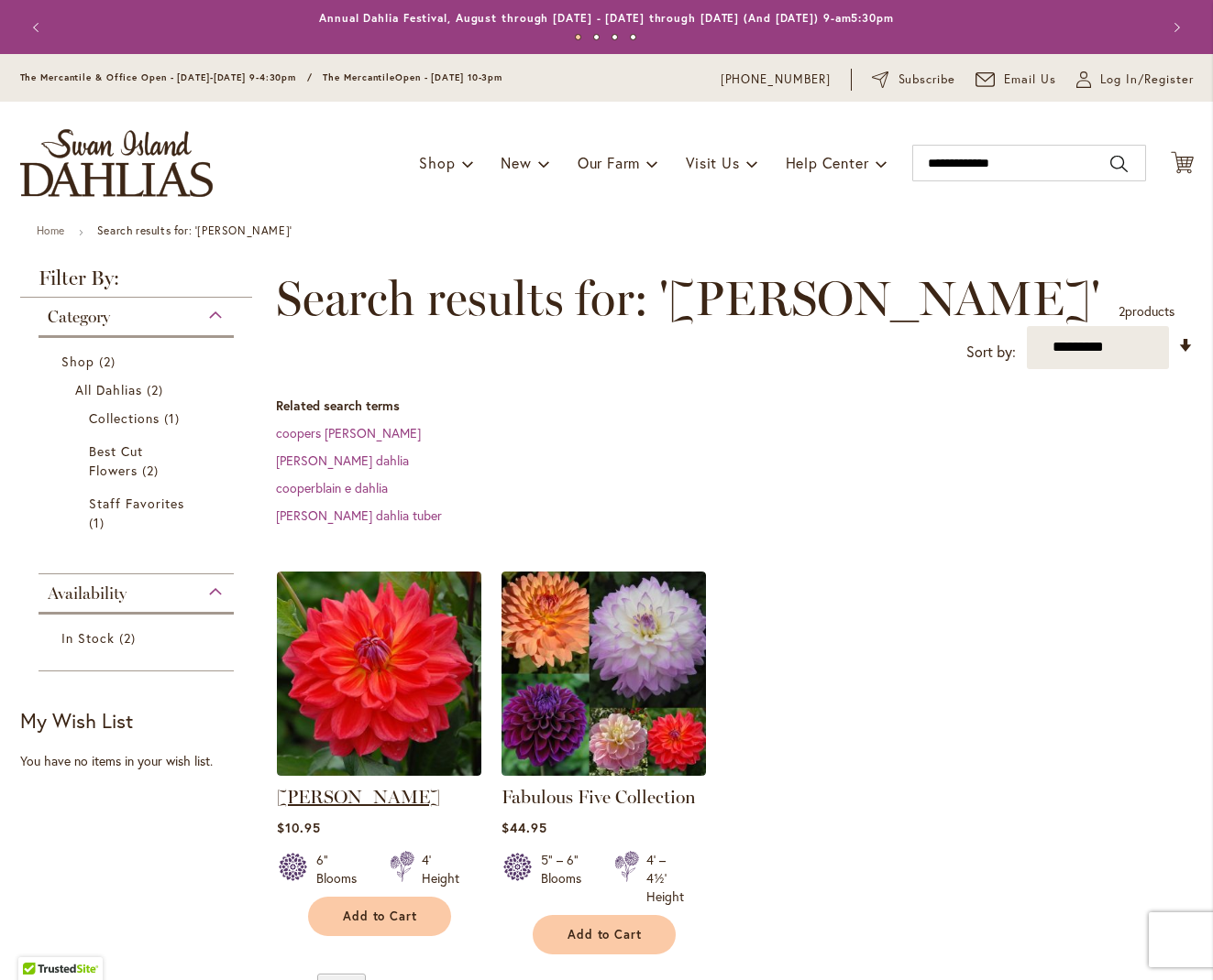
click at [413, 789] on link "[PERSON_NAME]" at bounding box center [358, 797] width 163 height 22
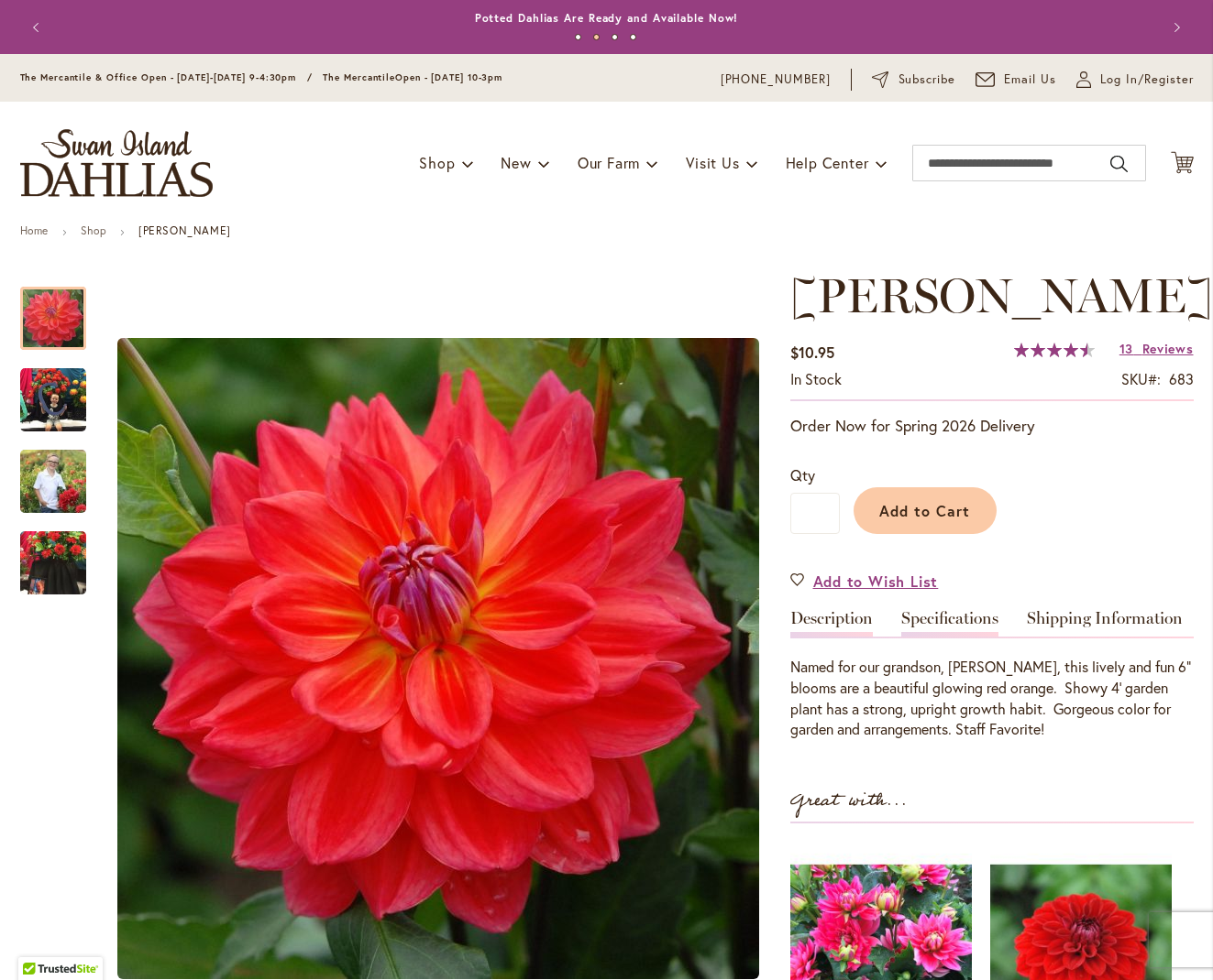
click at [937, 615] on link "Specifications" at bounding box center [950, 623] width 97 height 27
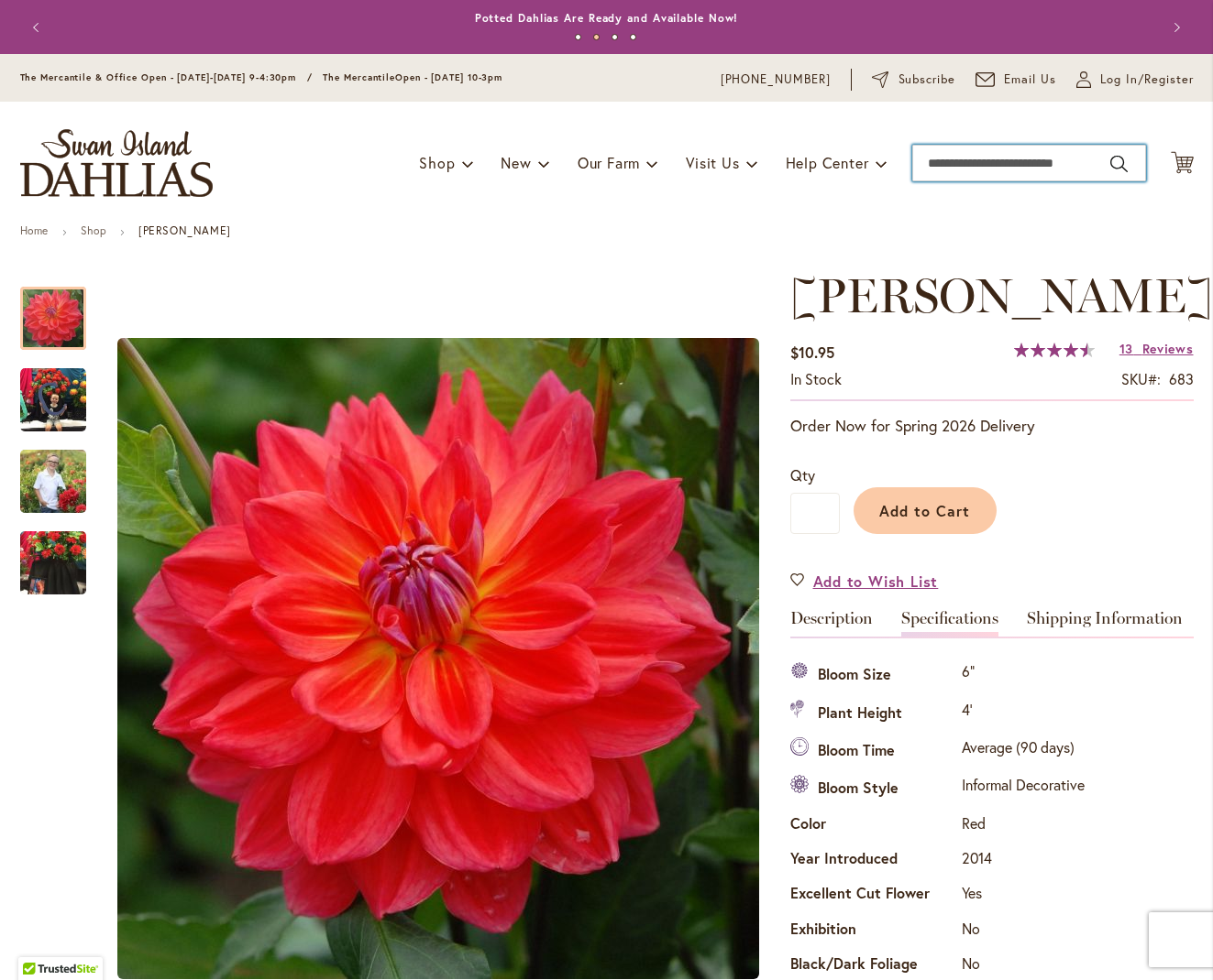
click at [984, 168] on input "Search" at bounding box center [1029, 162] width 233 height 37
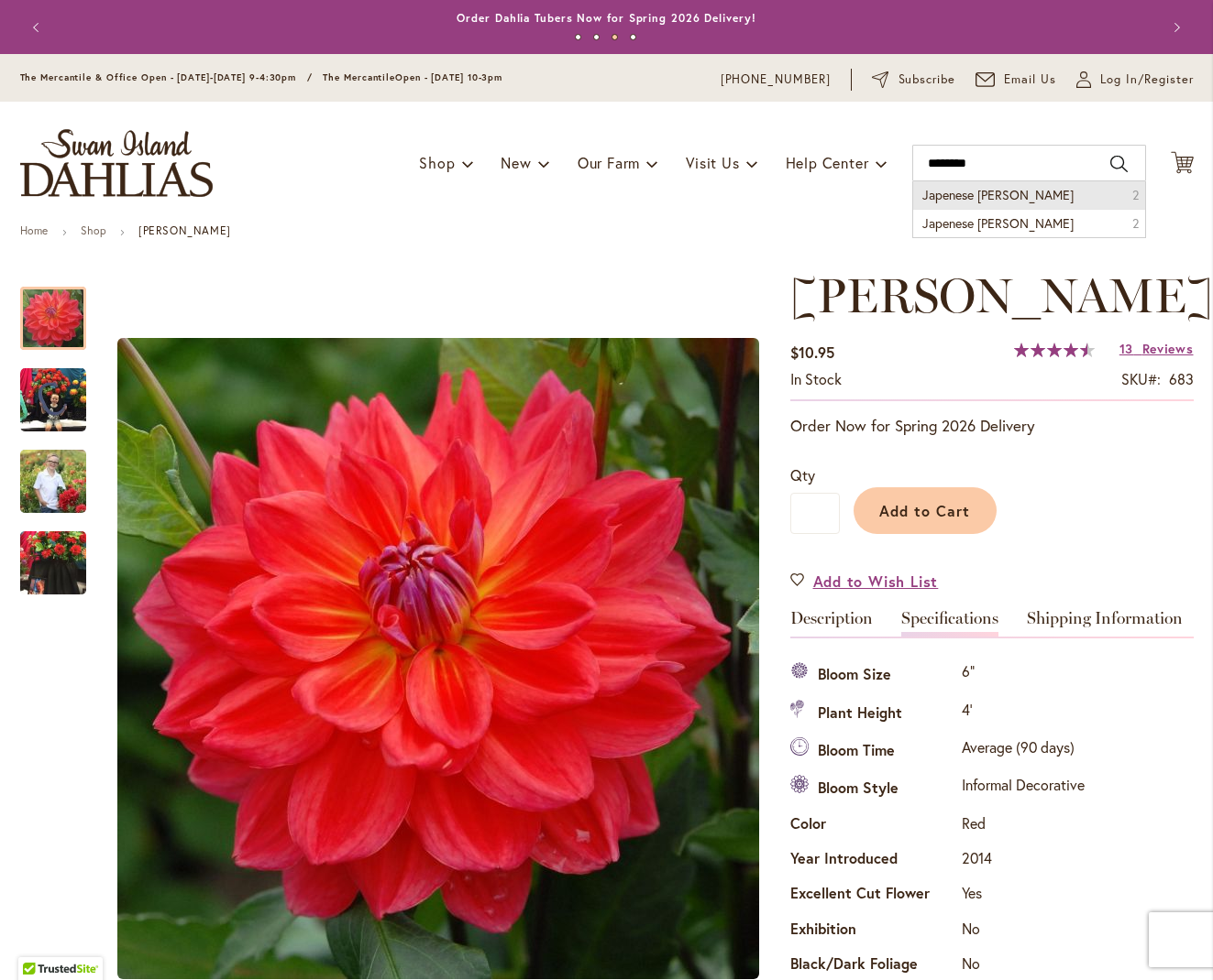
drag, startPoint x: 992, startPoint y: 179, endPoint x: 1003, endPoint y: 196, distance: 20.2
click at [1003, 196] on li "Japenese bishop 2" at bounding box center [1029, 195] width 232 height 28
type input "**********"
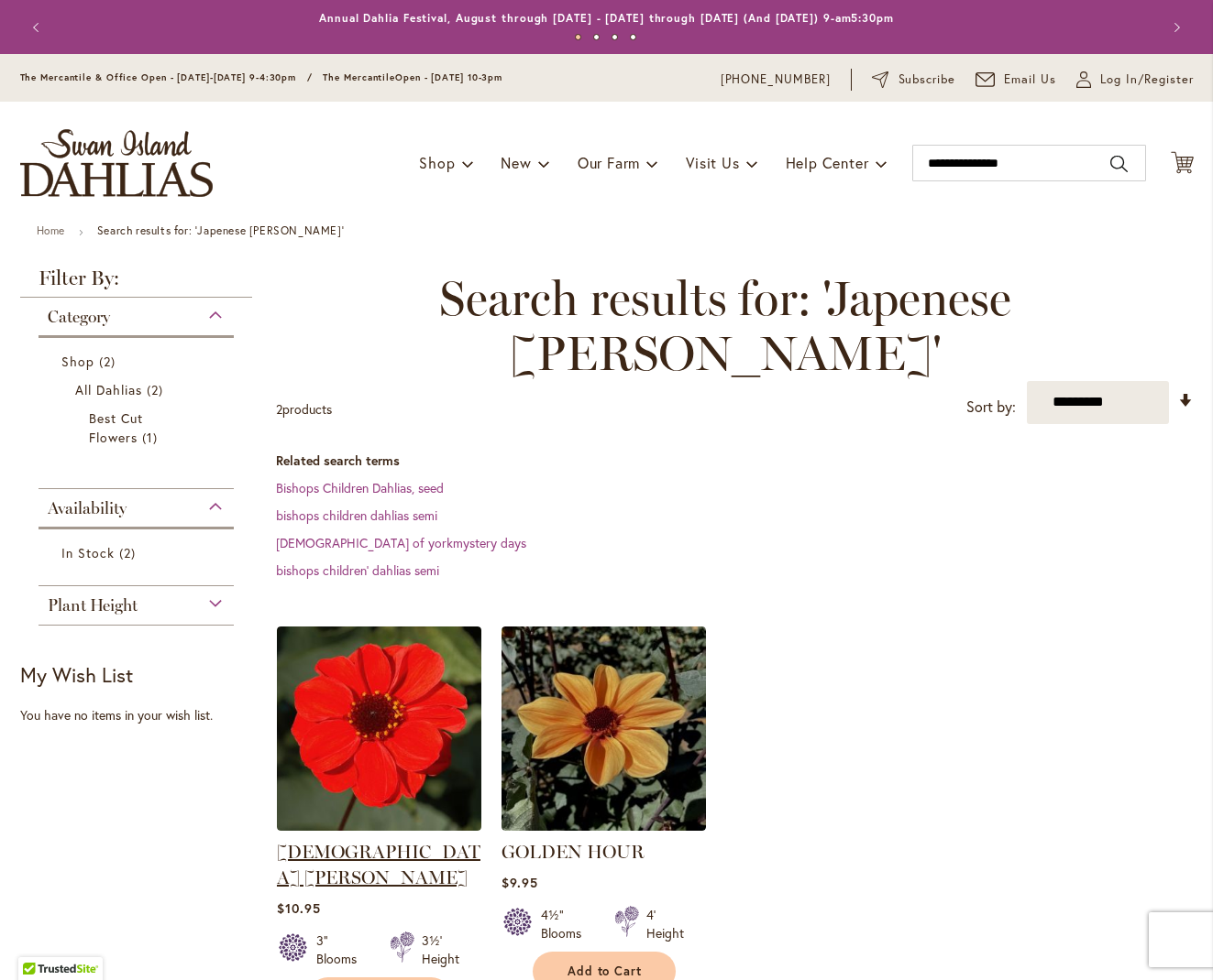
click at [380, 841] on link "[DEMOGRAPHIC_DATA] [PERSON_NAME]" at bounding box center [379, 864] width 204 height 47
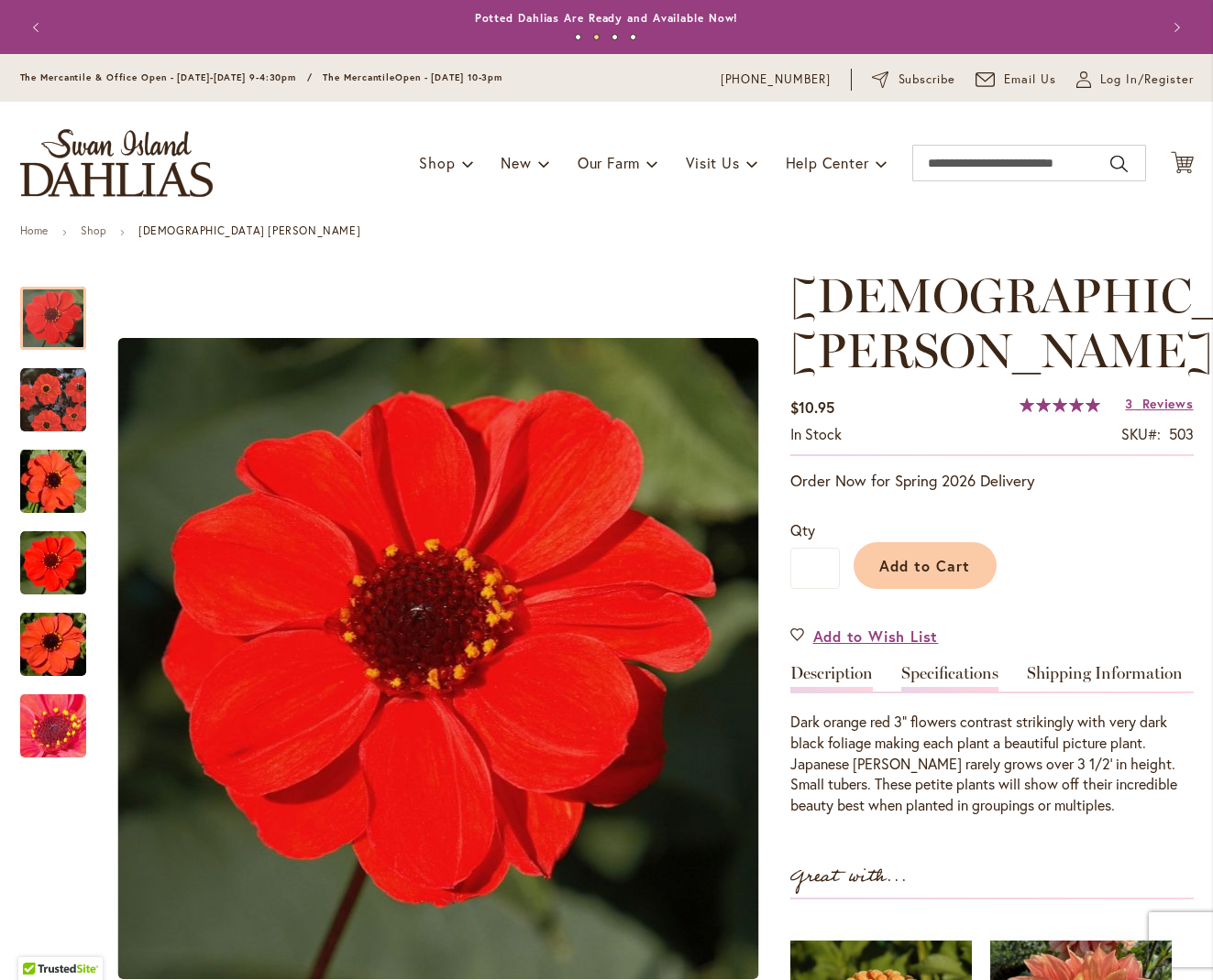
click at [974, 675] on link "Specifications" at bounding box center [950, 678] width 97 height 27
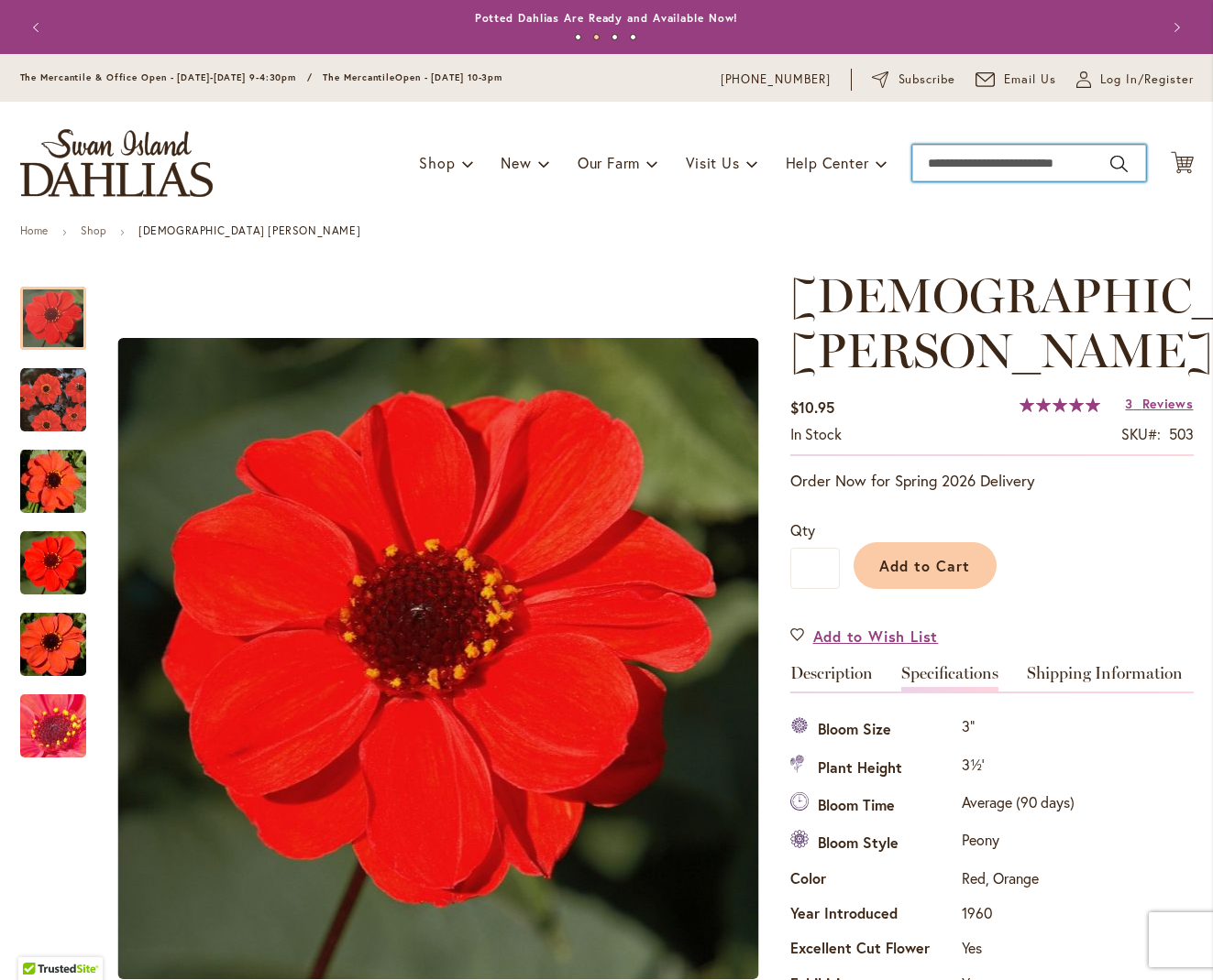
click at [938, 150] on input "Search" at bounding box center [1029, 162] width 233 height 37
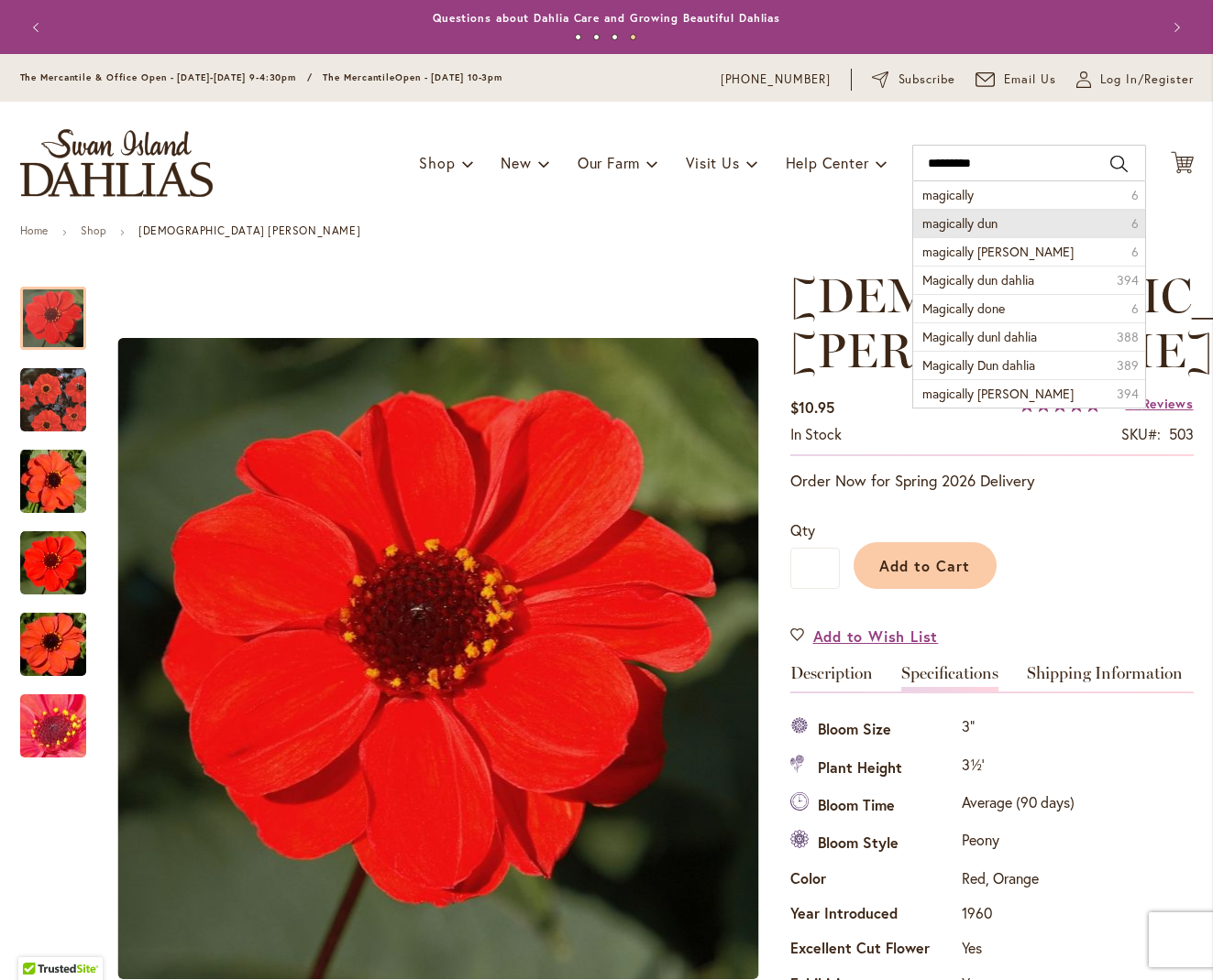
click at [964, 218] on span "magically dun" at bounding box center [960, 223] width 75 height 18
type input "**********"
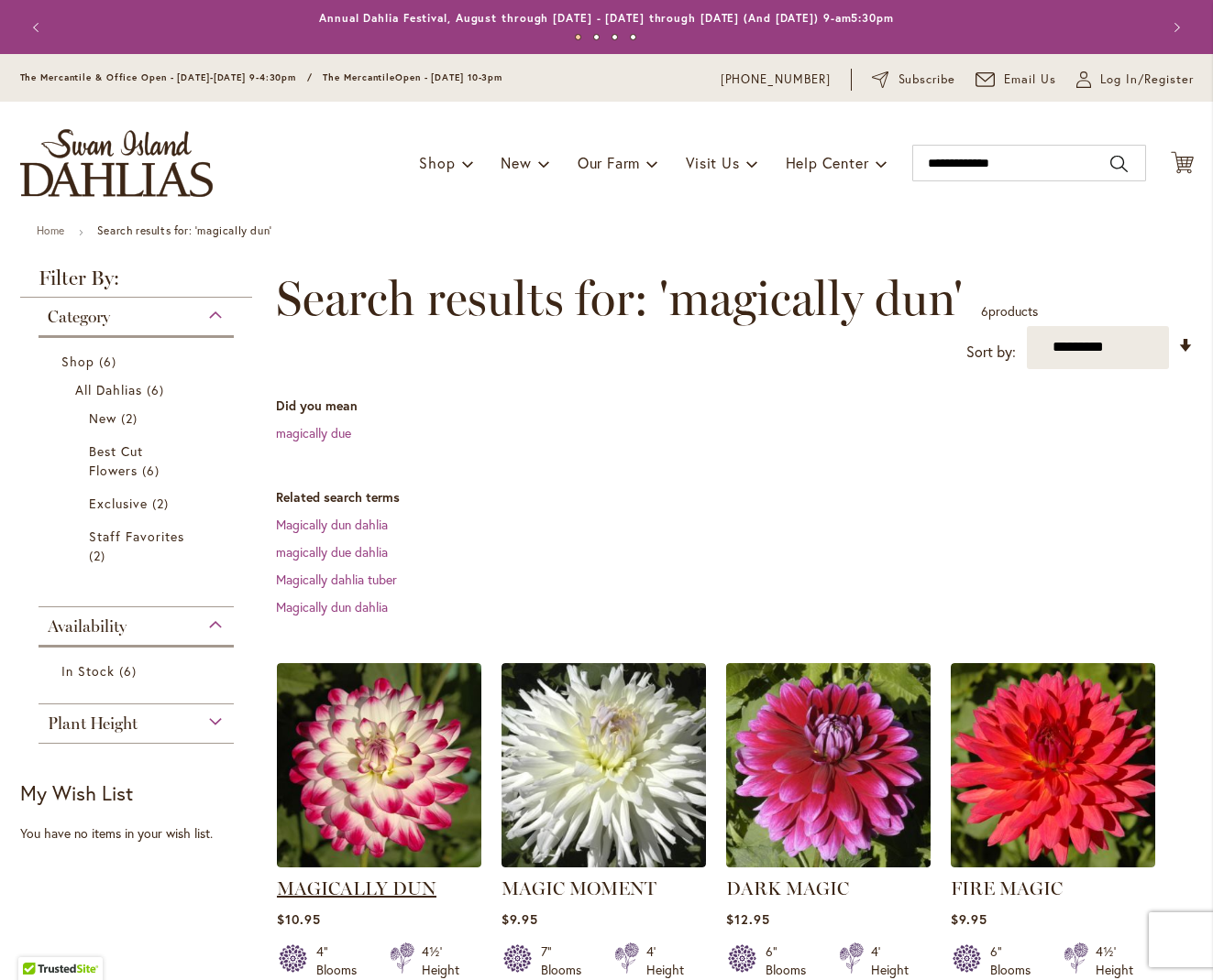
click at [395, 885] on link "MAGICALLY DUN" at bounding box center [356, 889] width 159 height 22
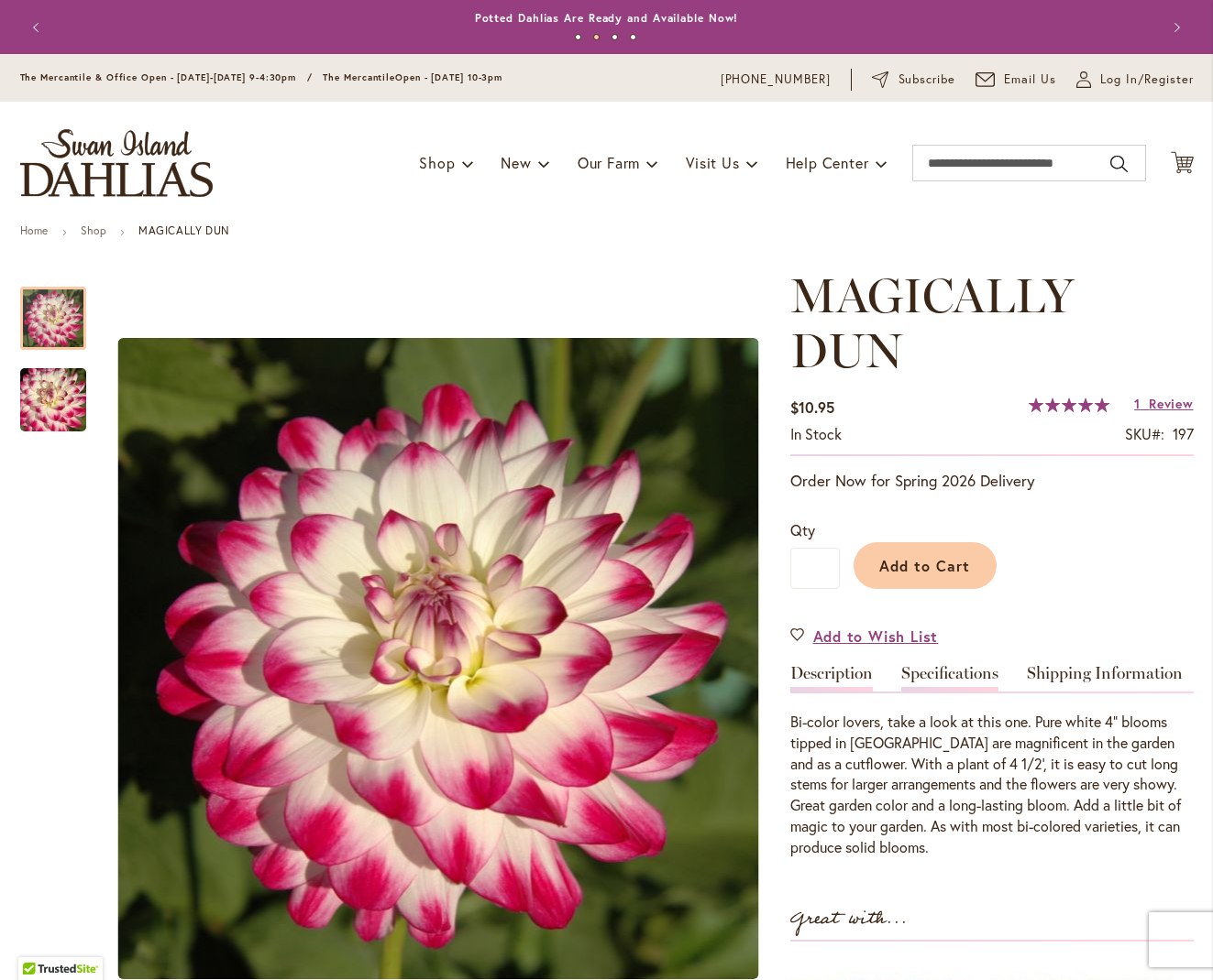
click at [968, 671] on link "Specifications" at bounding box center [950, 678] width 97 height 27
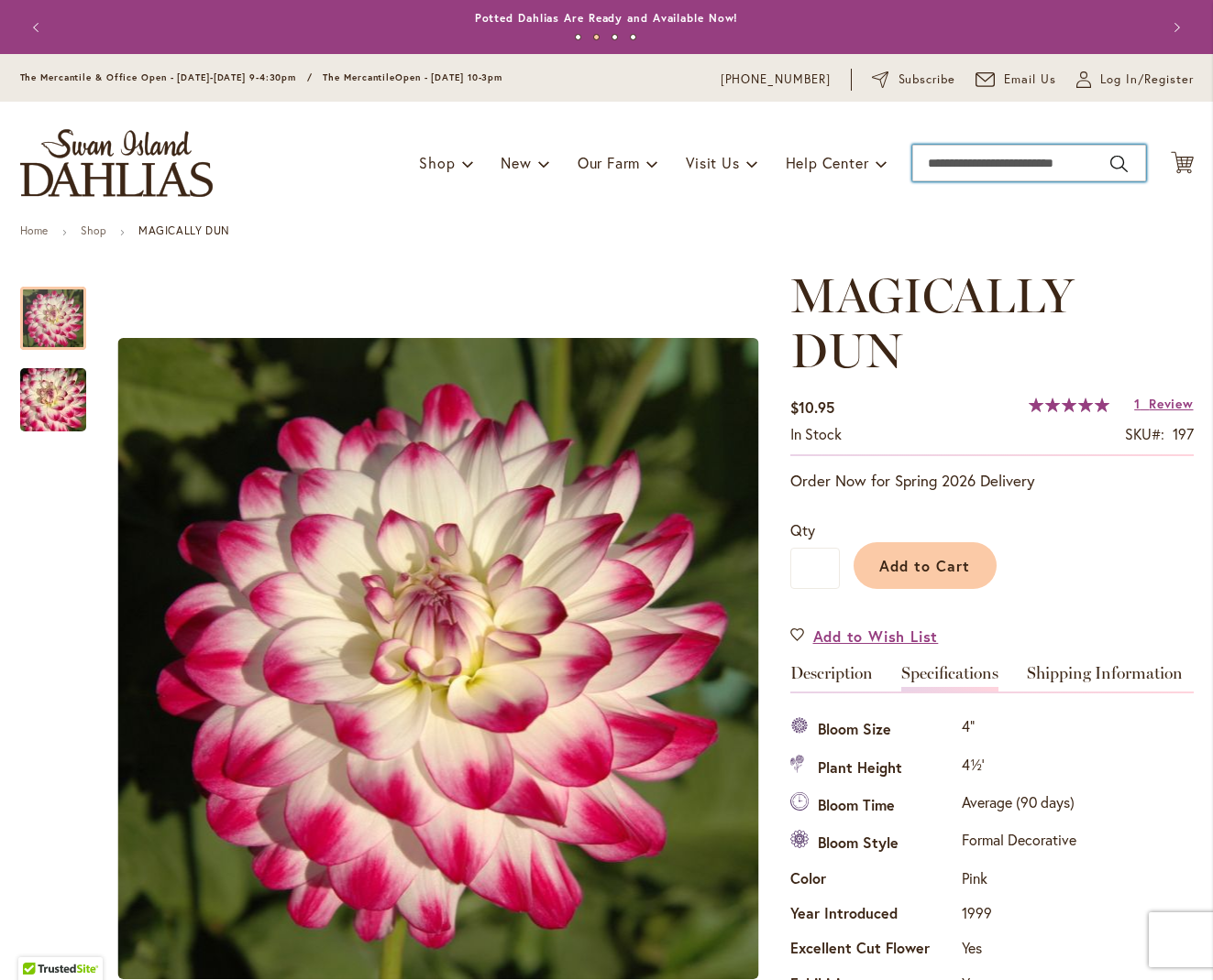
click at [938, 167] on input "Search" at bounding box center [1029, 162] width 233 height 37
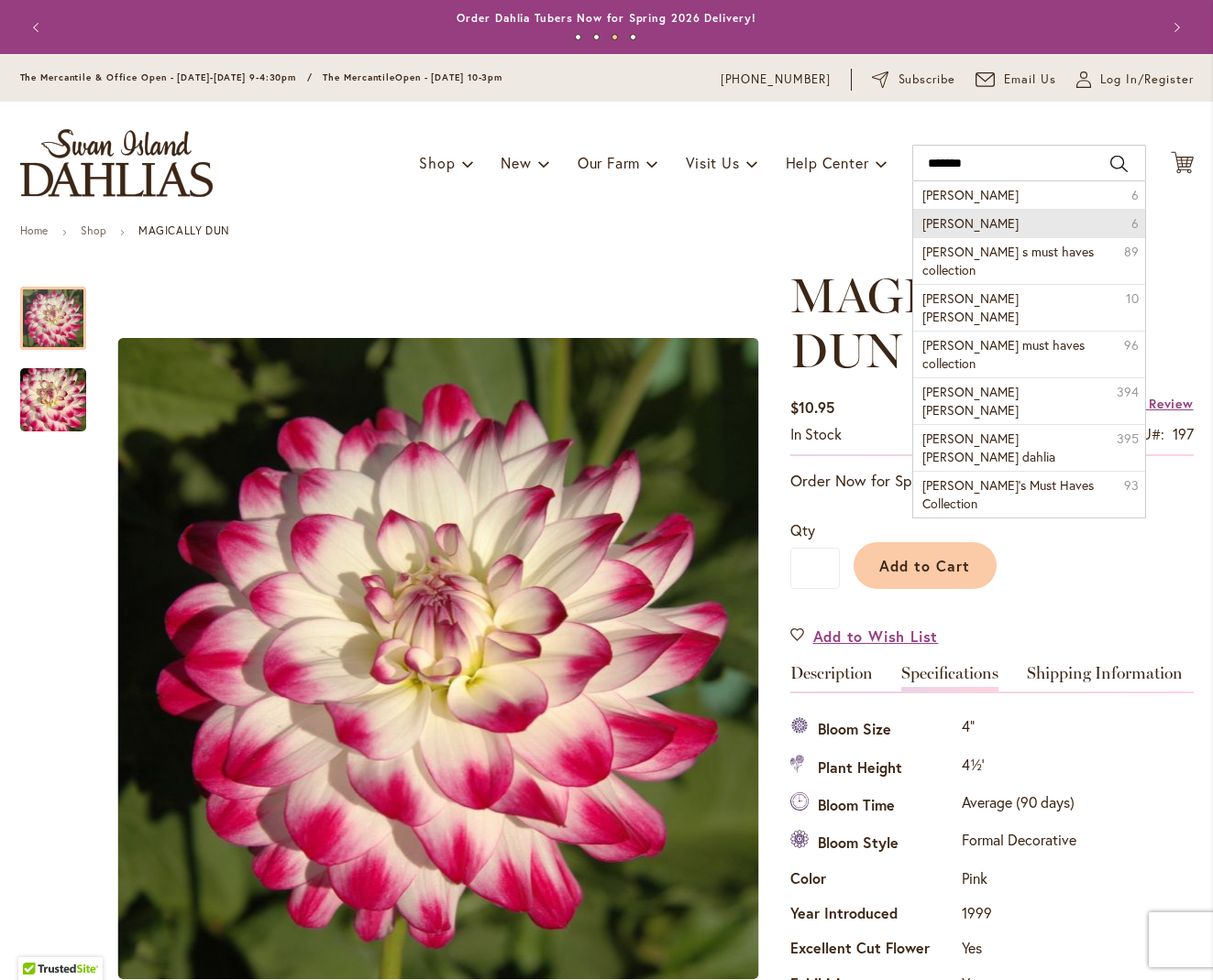
click at [958, 222] on span "heather feather" at bounding box center [970, 223] width 96 height 18
type input "**********"
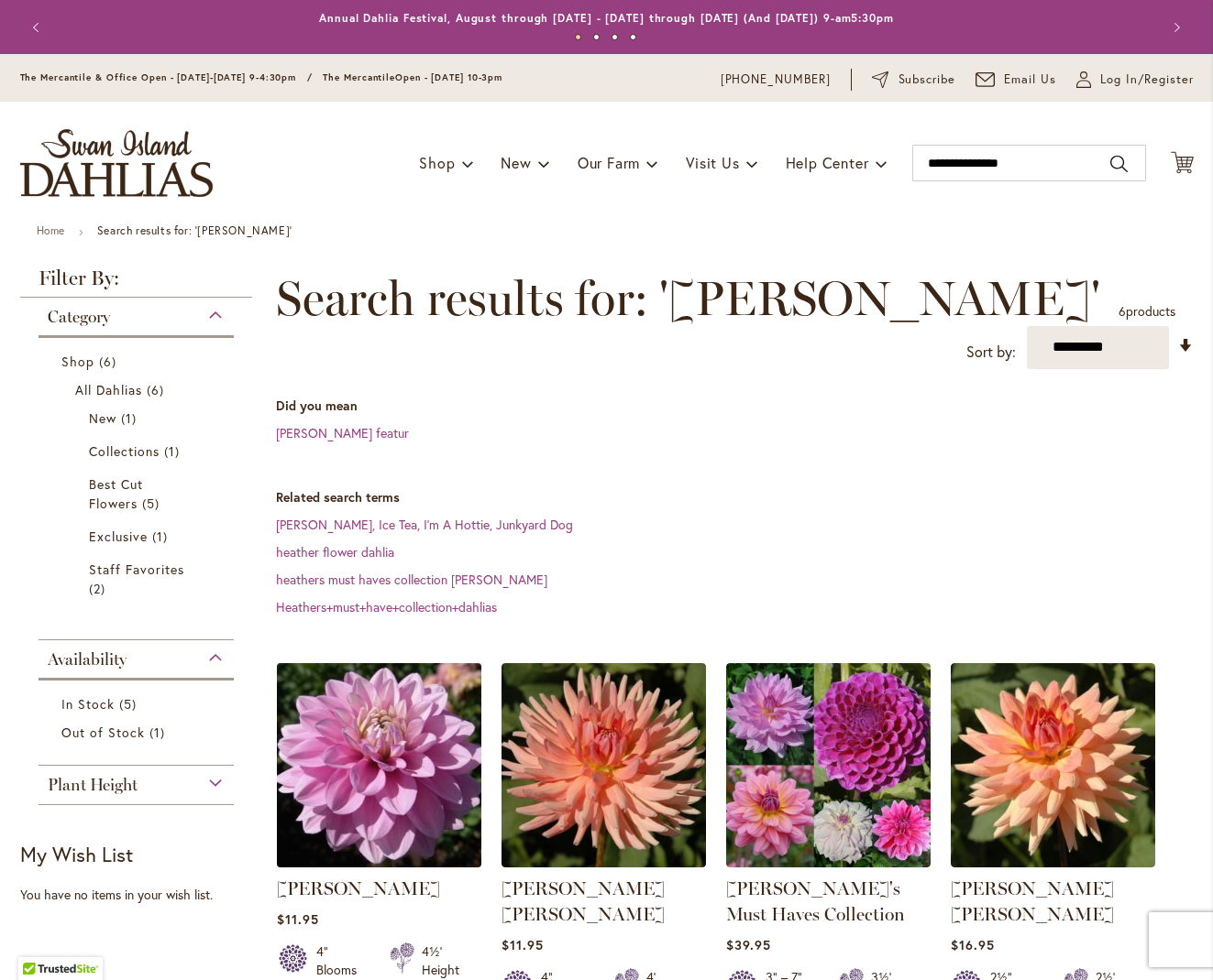
click at [351, 869] on link at bounding box center [379, 862] width 205 height 18
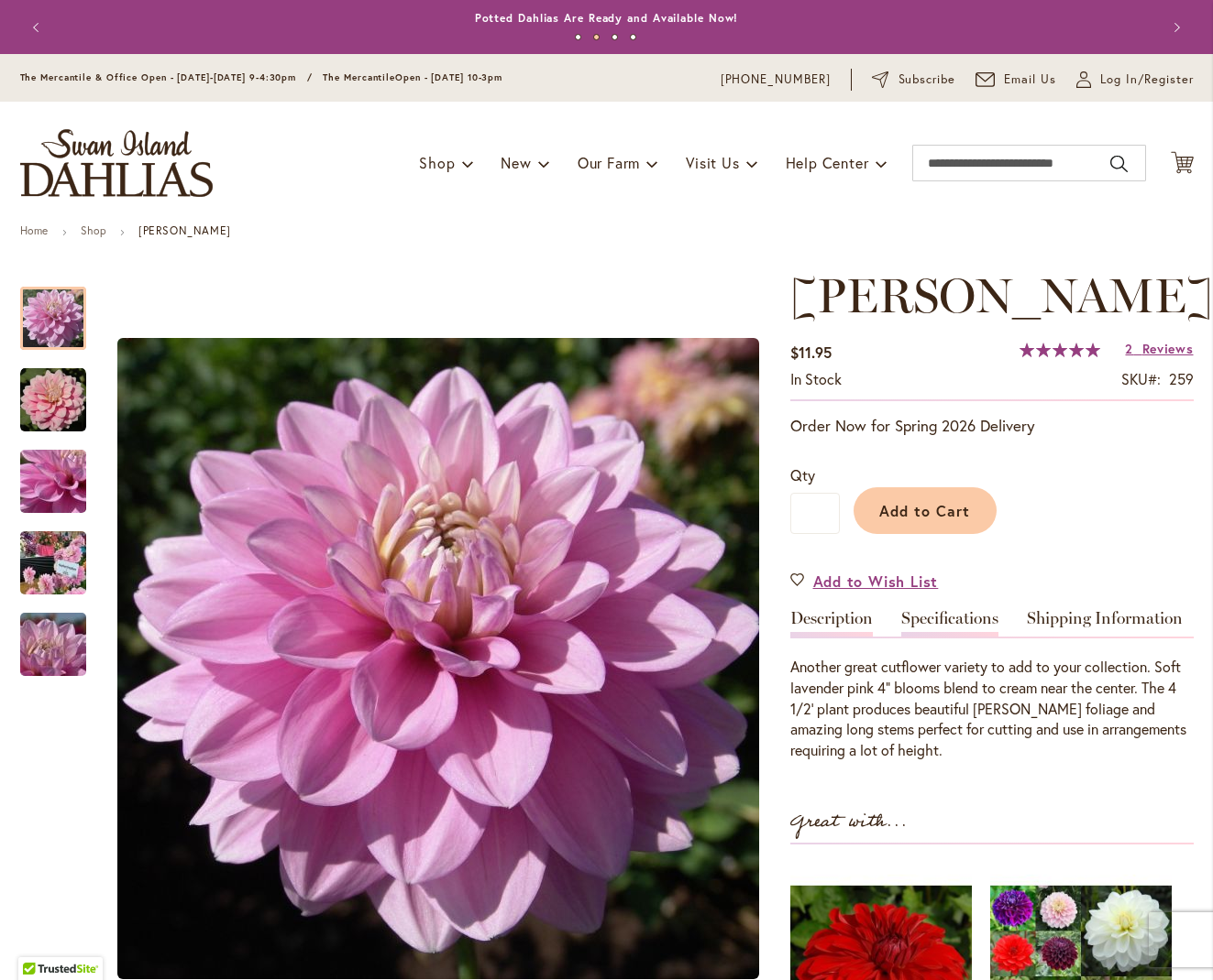
click at [950, 637] on link "Specifications" at bounding box center [950, 623] width 97 height 27
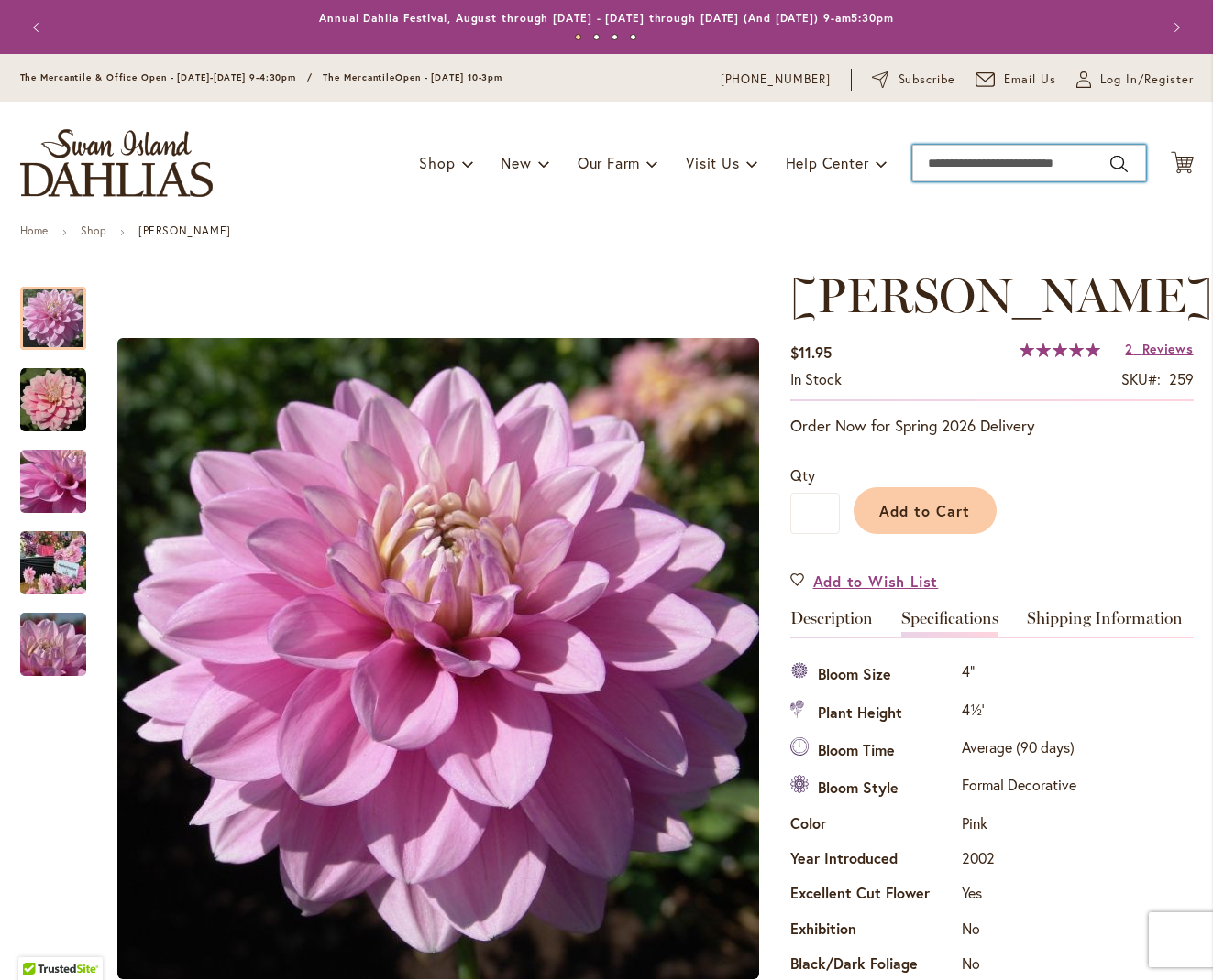
click at [997, 164] on input "Search" at bounding box center [1029, 162] width 233 height 37
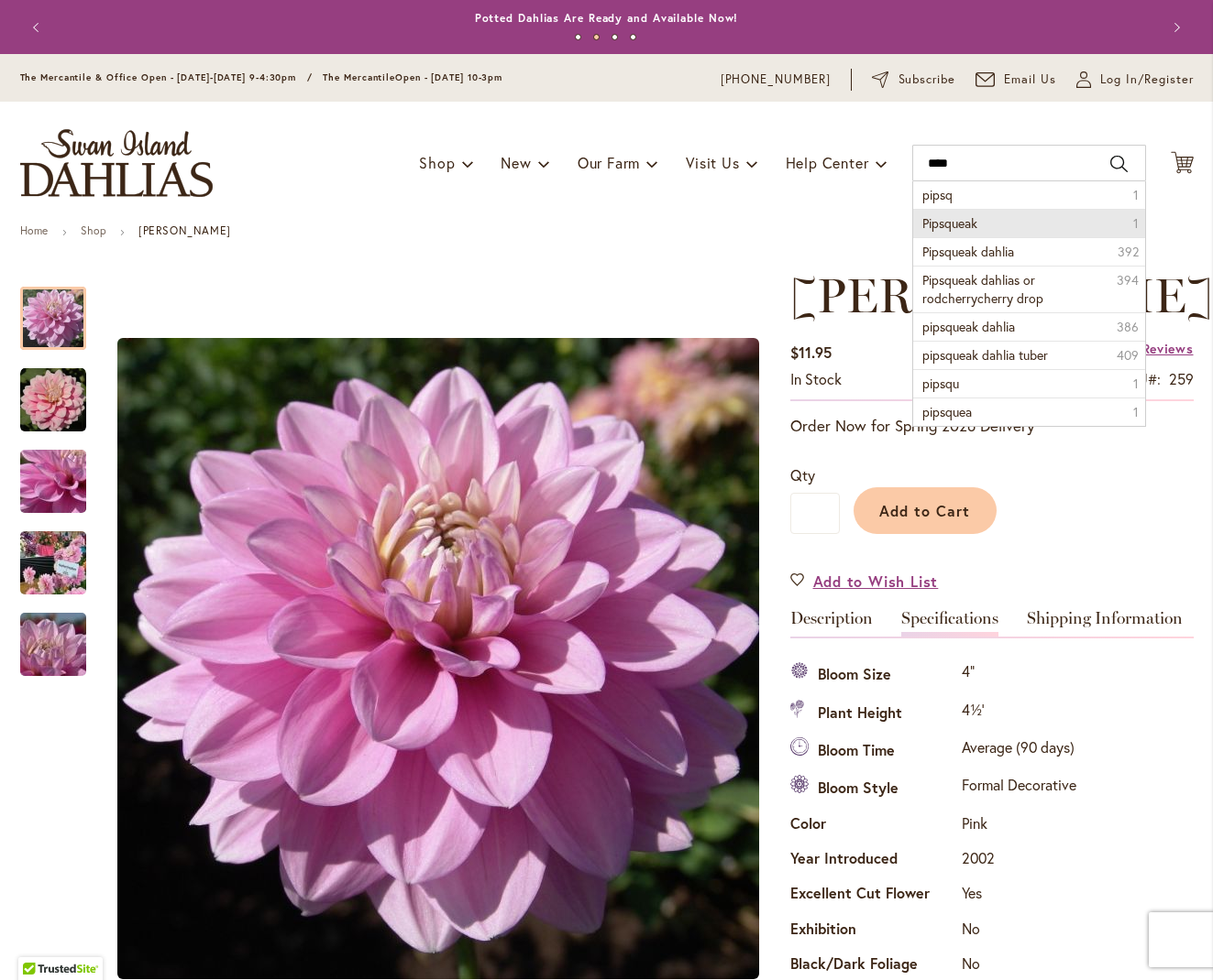
drag, startPoint x: 997, startPoint y: 164, endPoint x: 941, endPoint y: 226, distance: 83.5
click at [941, 226] on span "Pipsqueak" at bounding box center [950, 223] width 55 height 18
type input "*********"
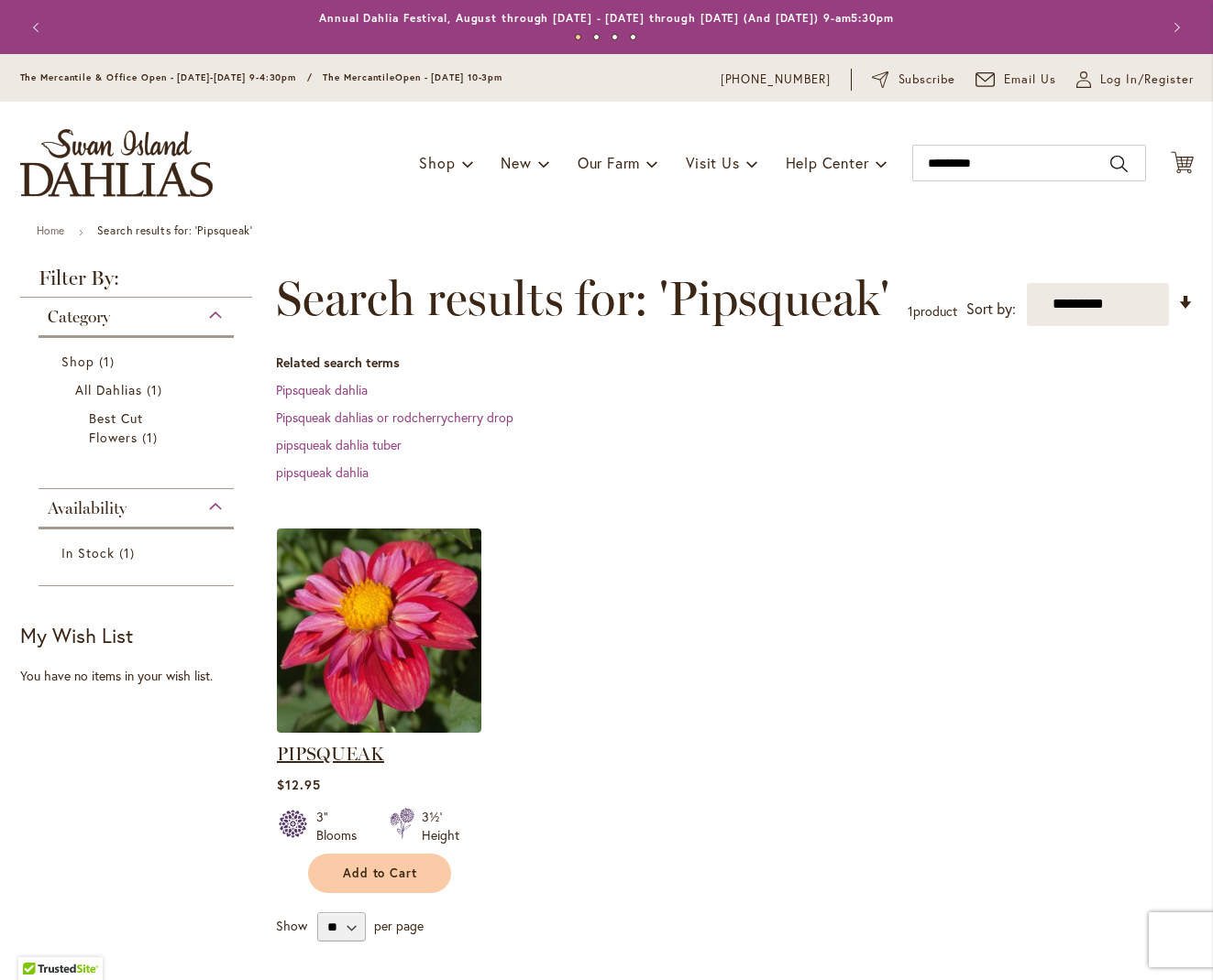
click at [306, 757] on link "PIPSQUEAK" at bounding box center [330, 754] width 107 height 22
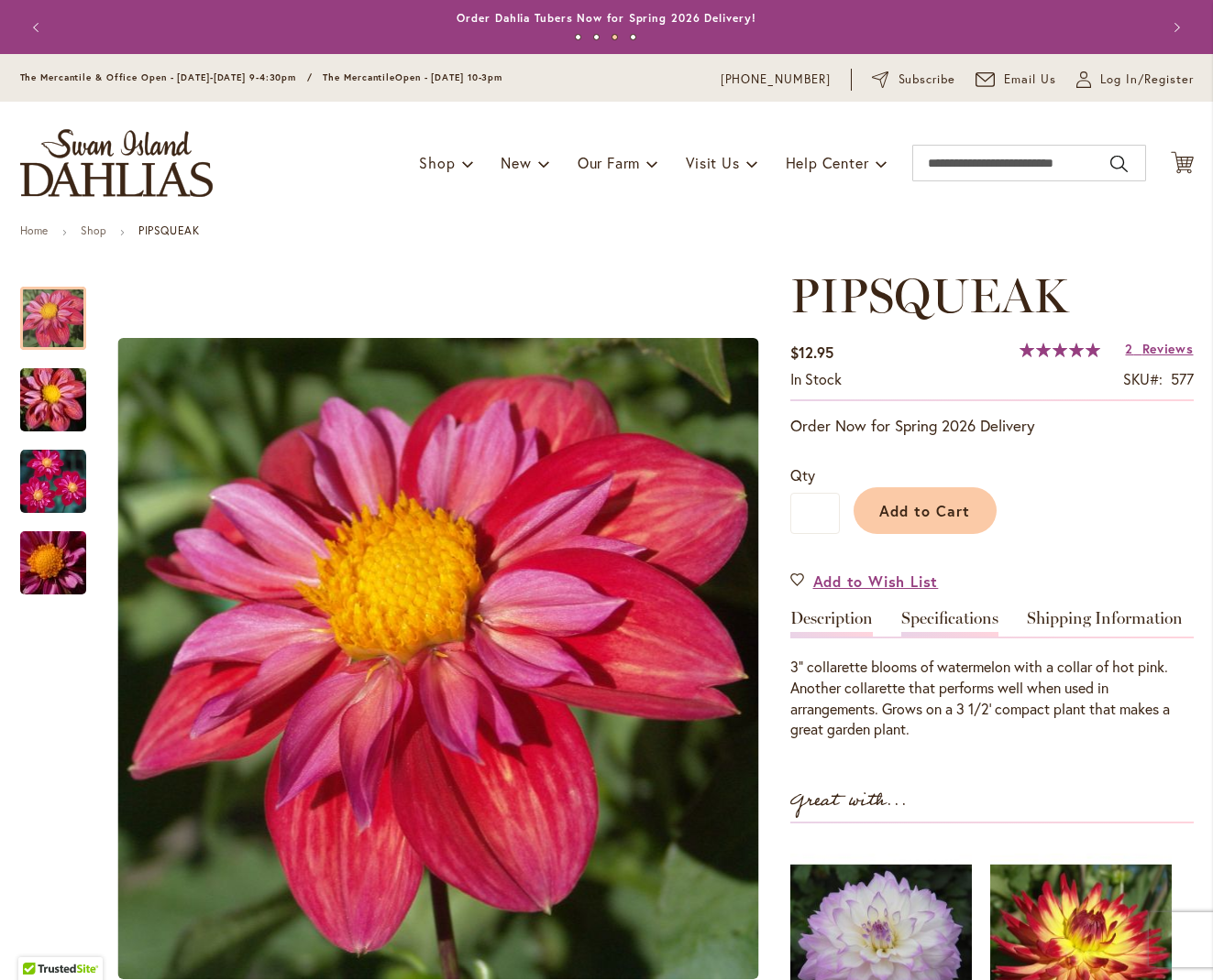
click at [962, 616] on link "Specifications" at bounding box center [950, 623] width 97 height 27
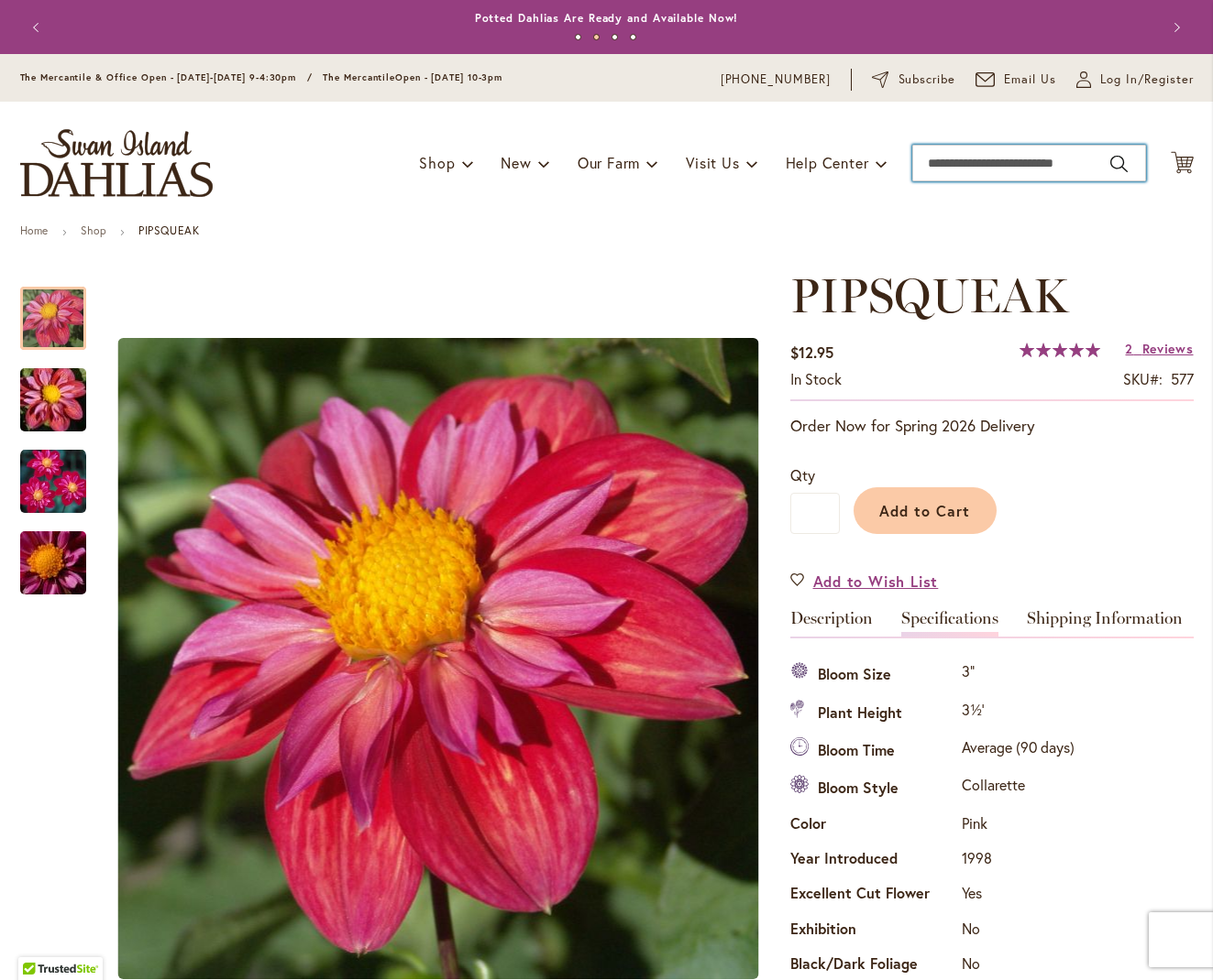
click at [970, 178] on input "Search" at bounding box center [1029, 162] width 233 height 37
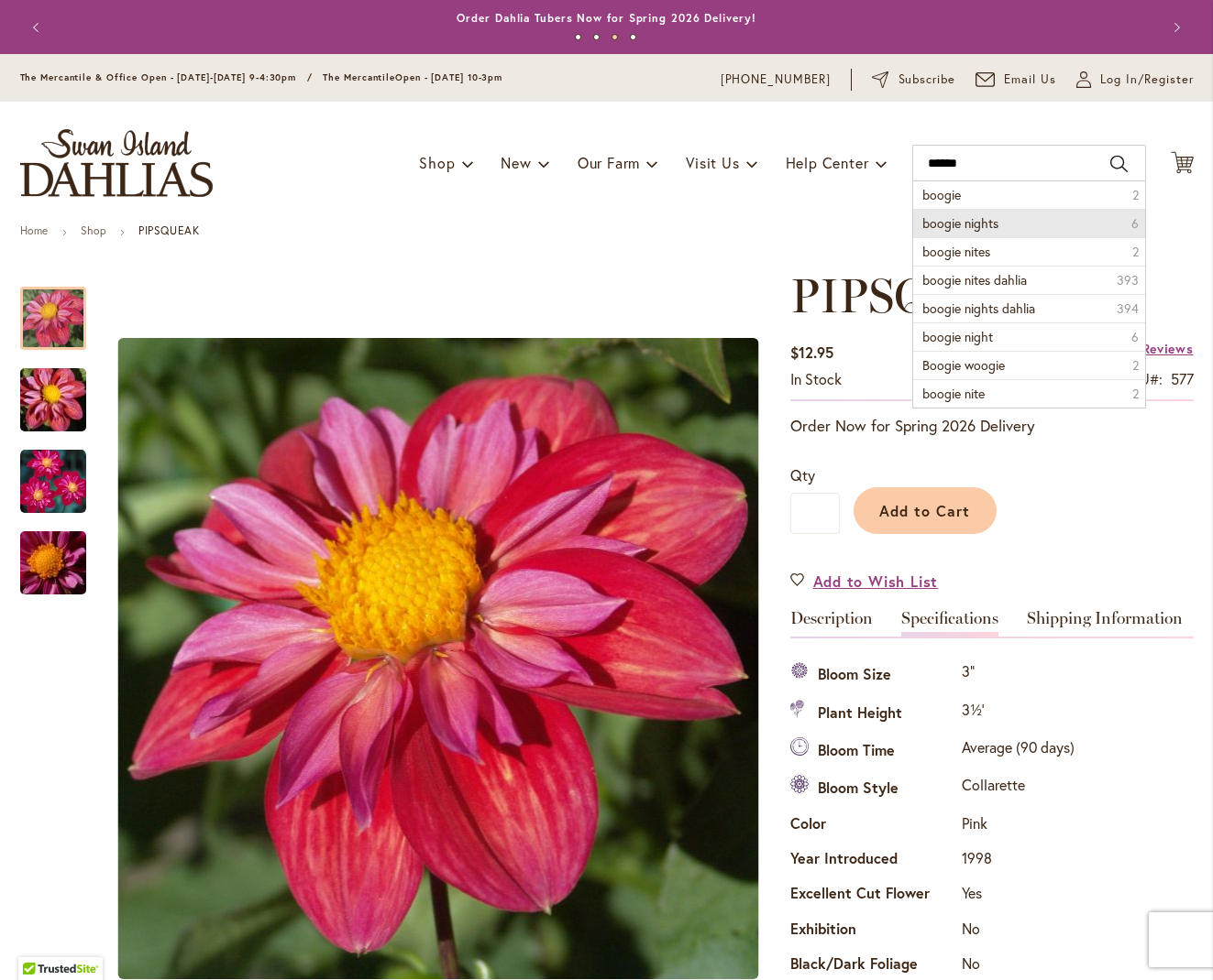
click at [979, 222] on span "boogie nights" at bounding box center [960, 223] width 76 height 18
type input "**********"
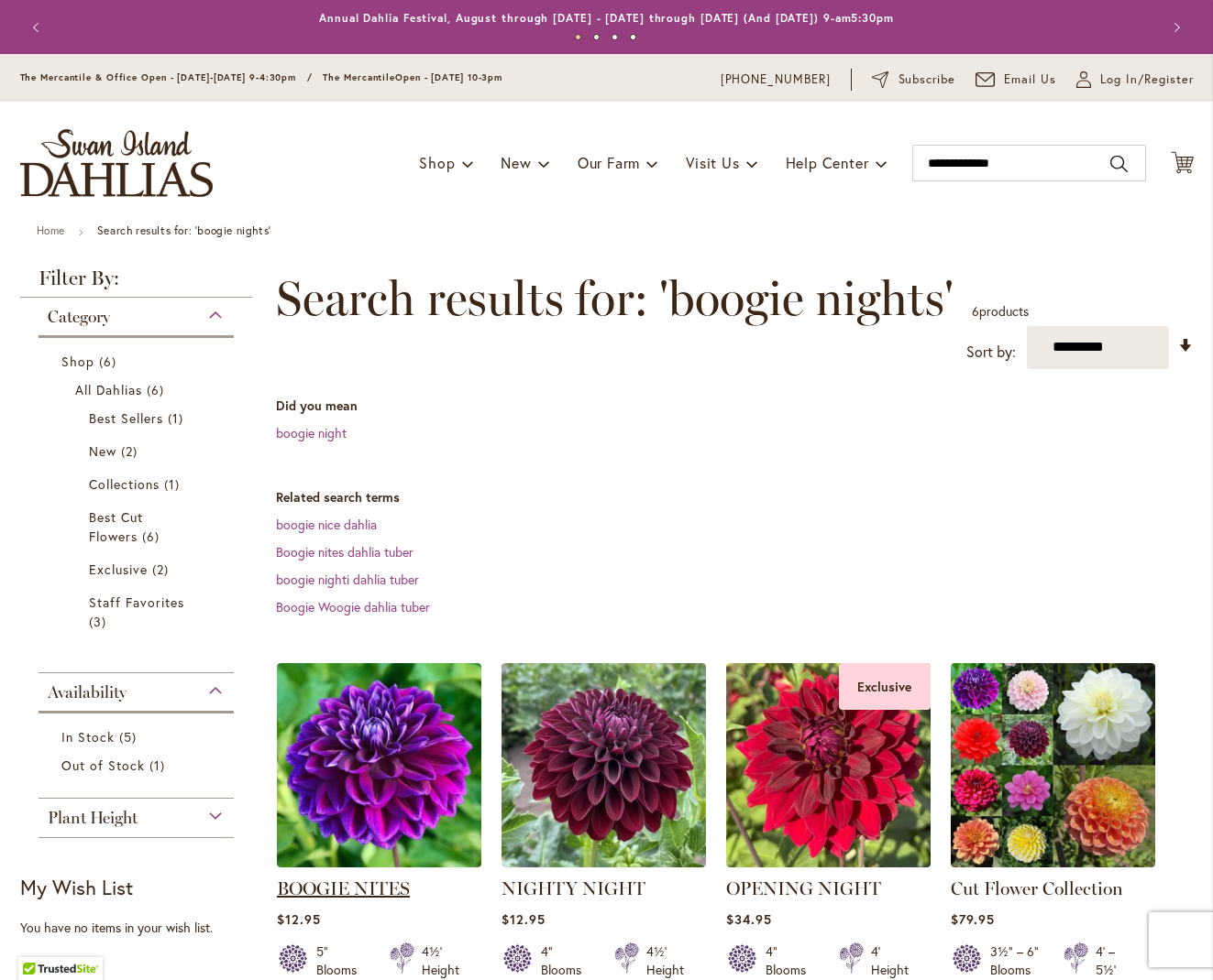
click at [362, 892] on link "BOOGIE NITES" at bounding box center [343, 889] width 133 height 22
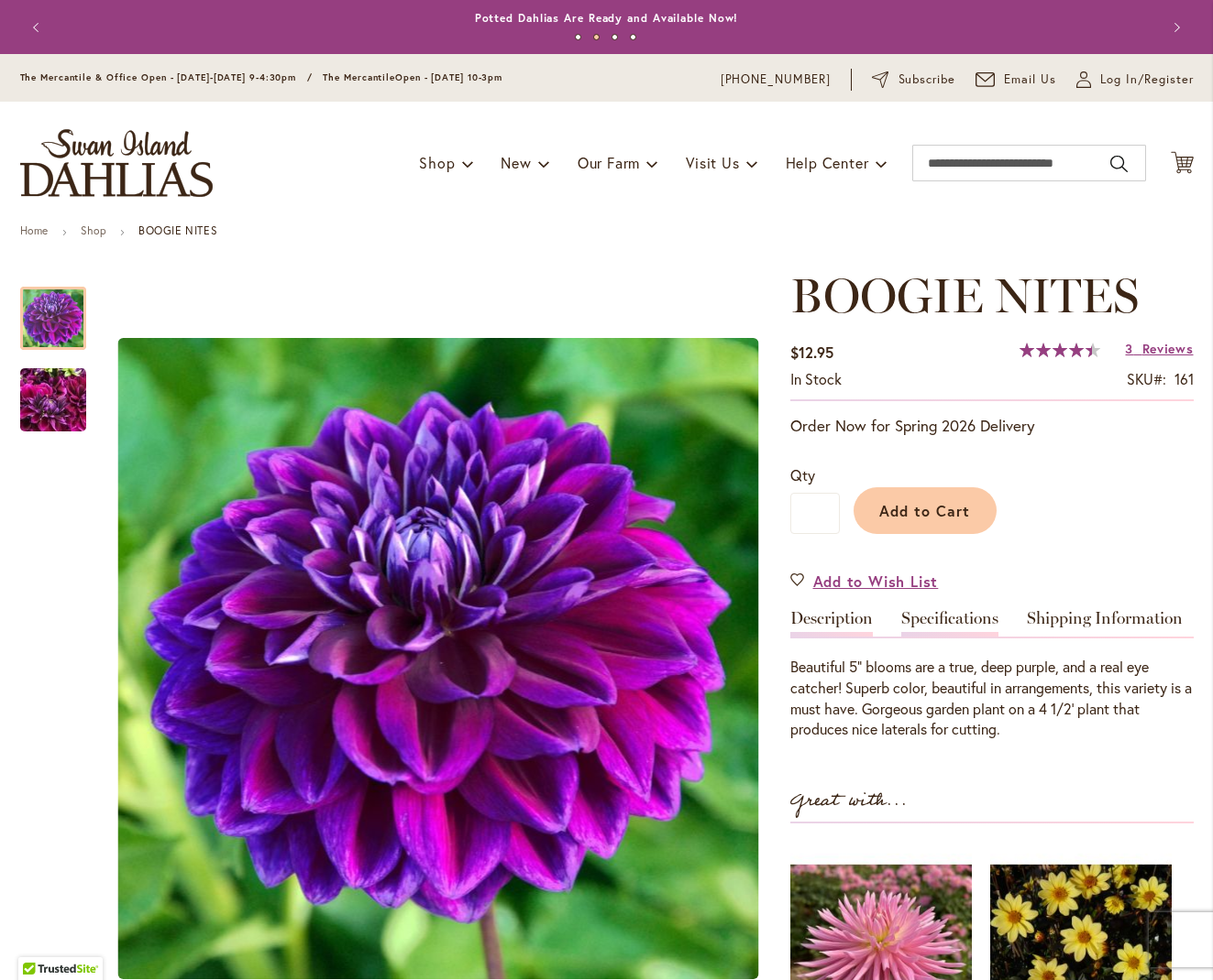
click at [977, 616] on link "Specifications" at bounding box center [950, 623] width 97 height 27
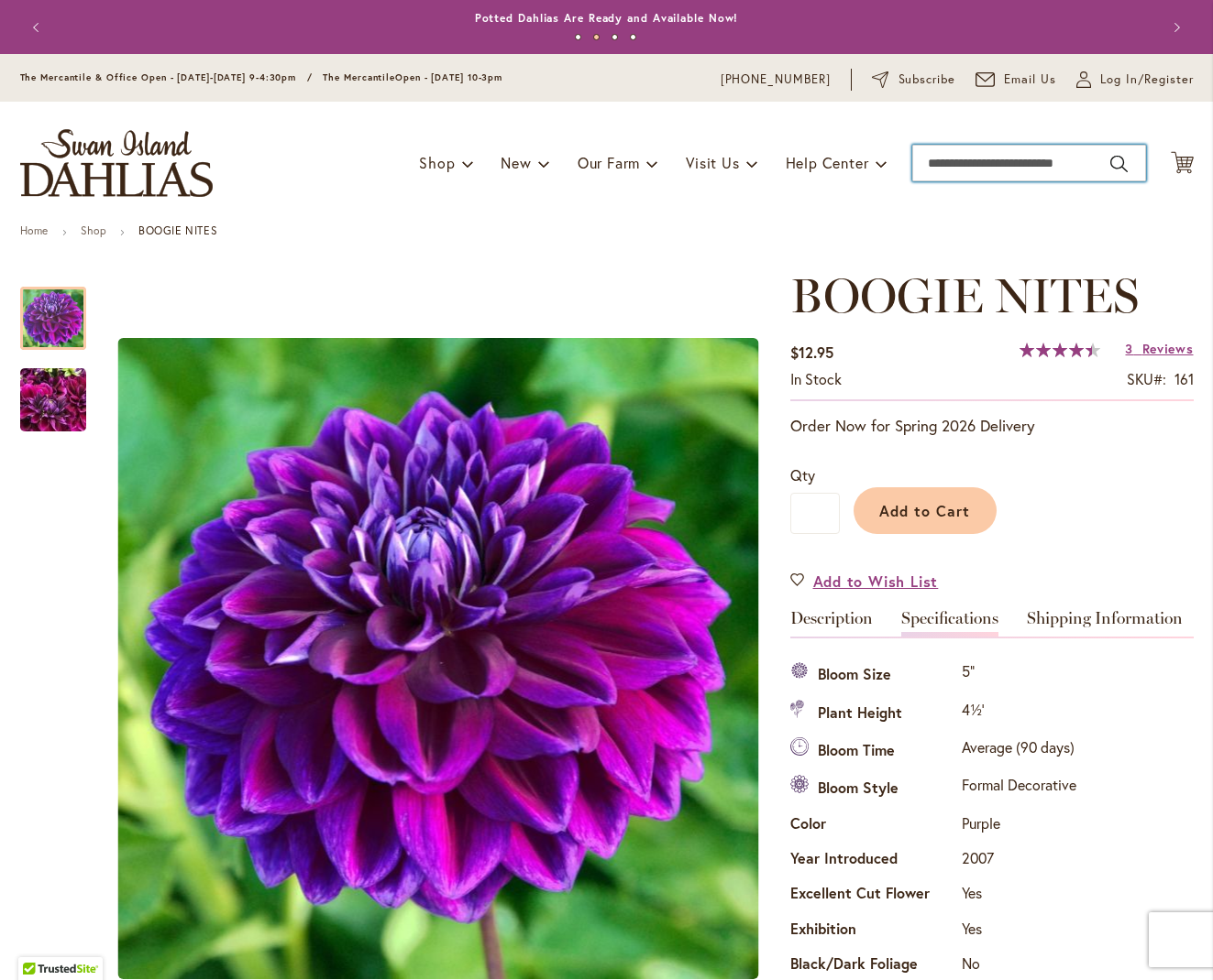
click at [940, 168] on input "Search" at bounding box center [1029, 162] width 233 height 37
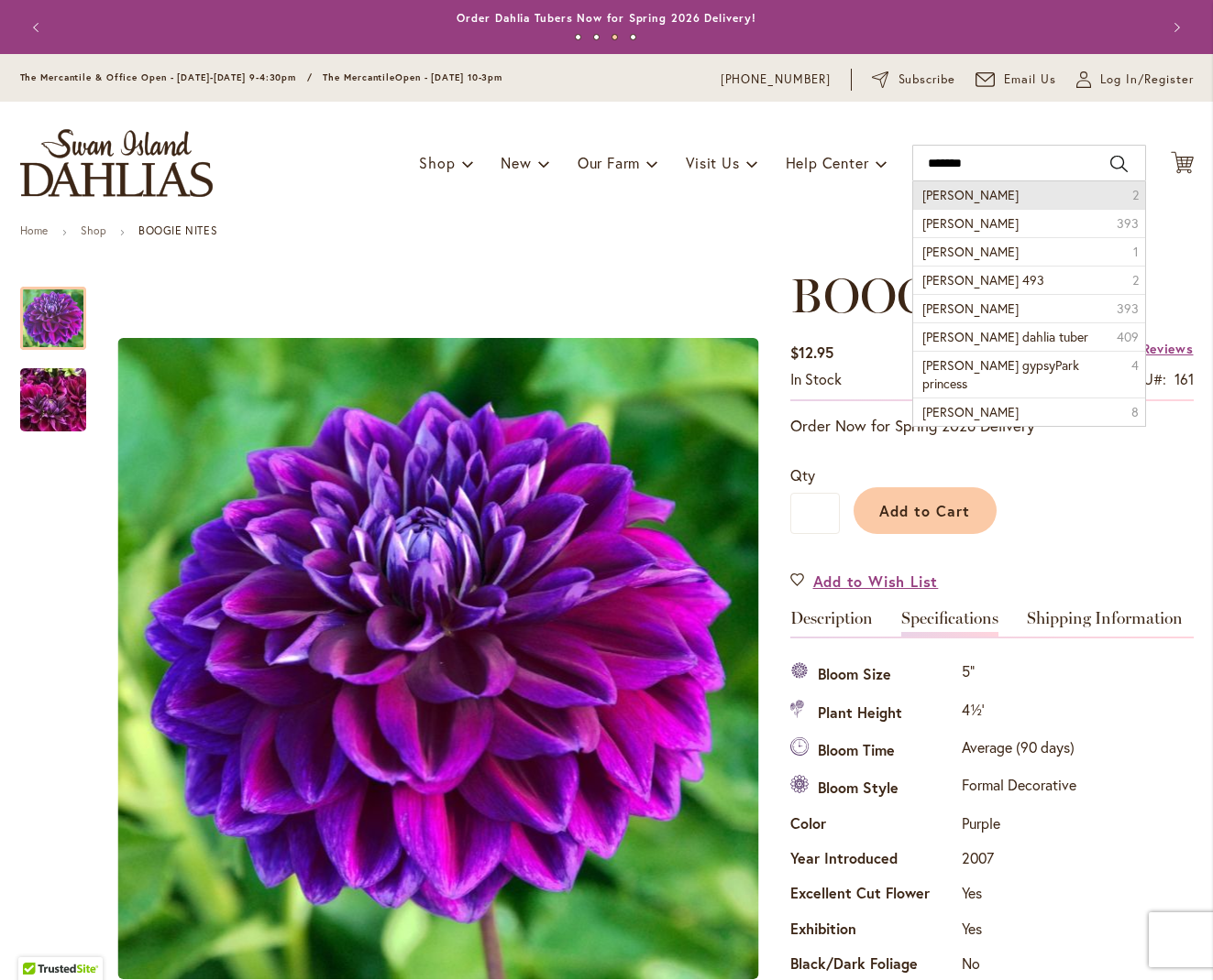
click at [1002, 194] on li "Herbert smith 2" at bounding box center [1029, 195] width 232 height 28
type input "**********"
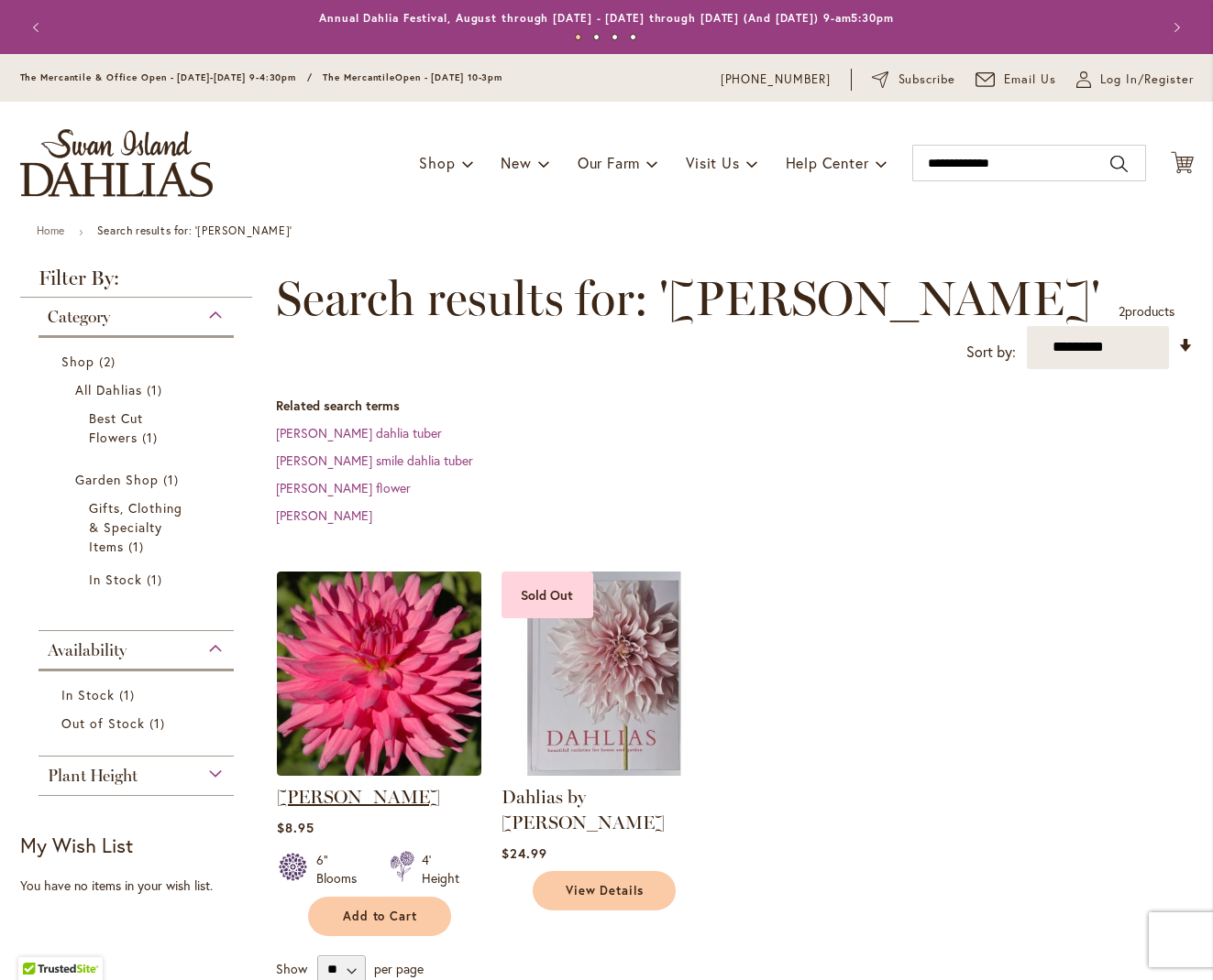
click at [393, 791] on link "[PERSON_NAME]" at bounding box center [358, 797] width 163 height 22
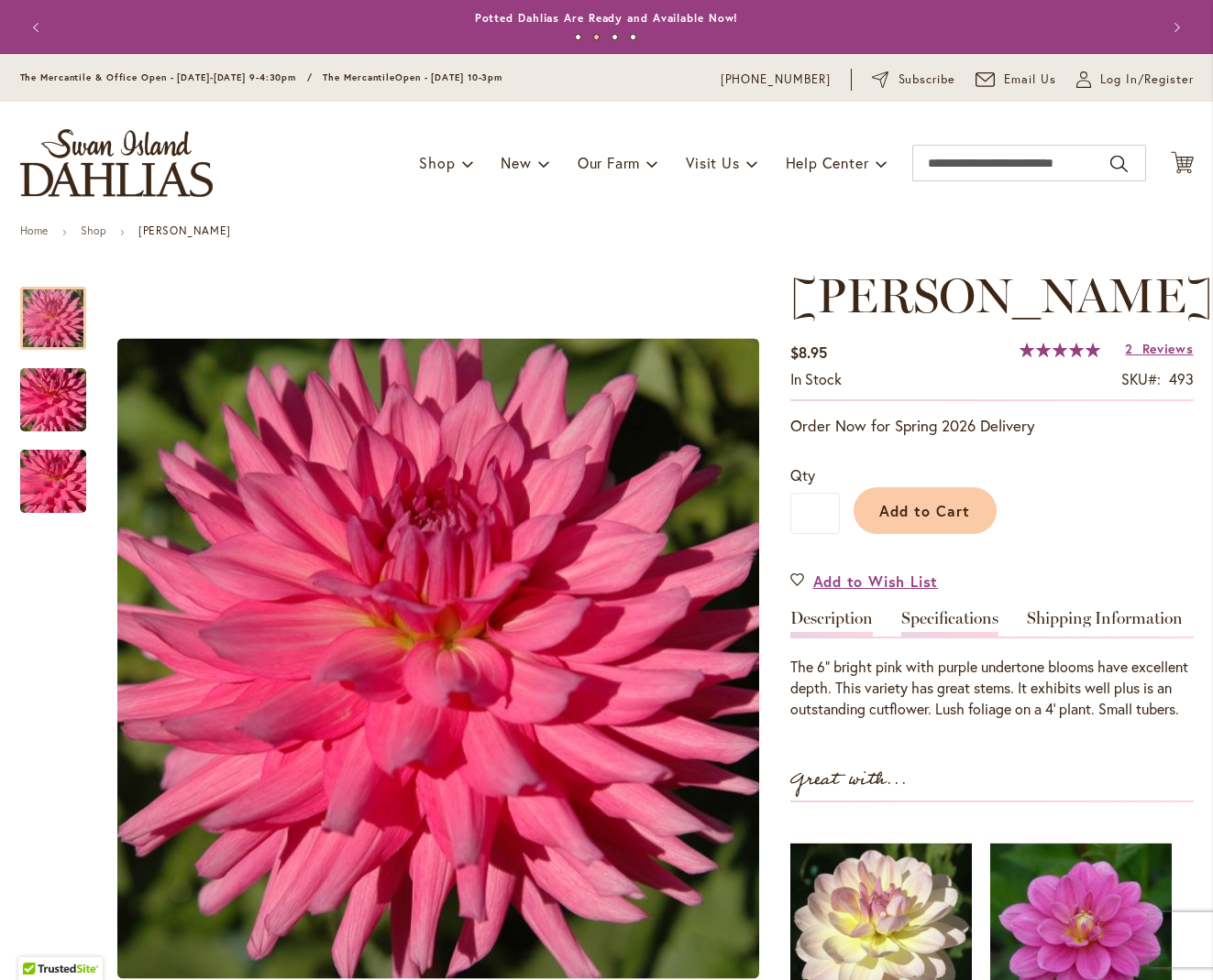
click at [950, 637] on link "Specifications" at bounding box center [950, 623] width 97 height 27
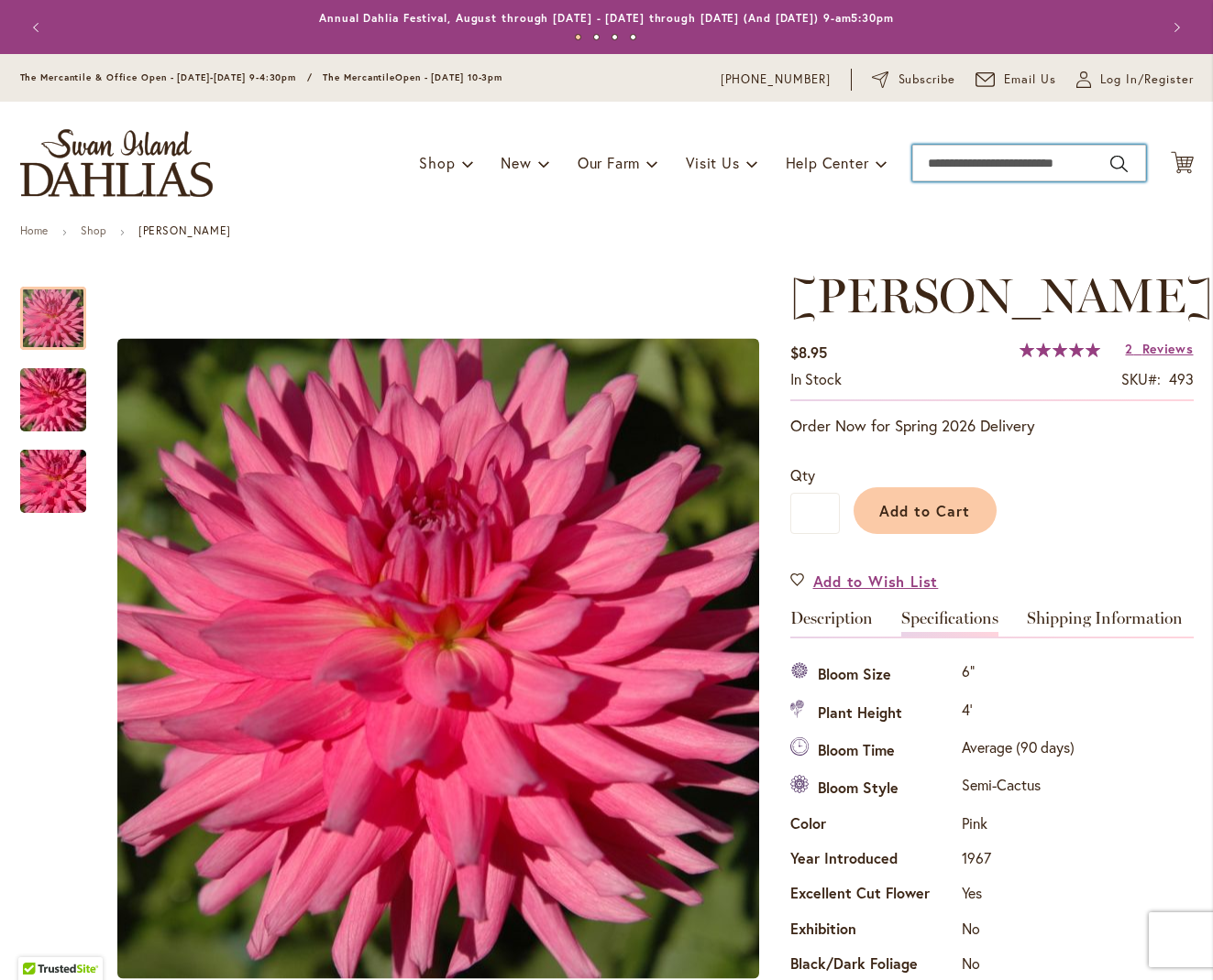
click at [924, 170] on input "Search" at bounding box center [1029, 162] width 233 height 37
type input "****"
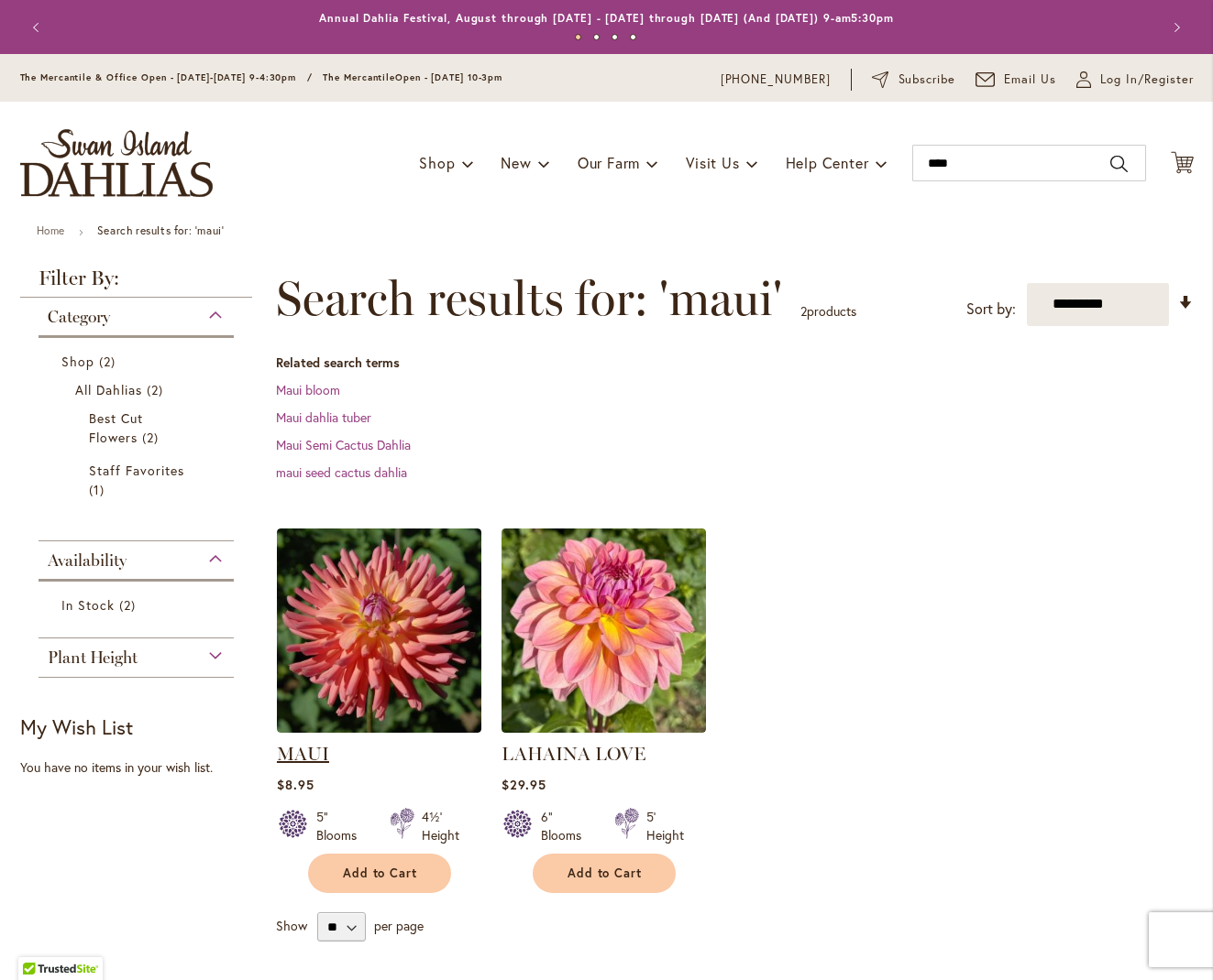
click at [284, 752] on link "MAUI" at bounding box center [303, 754] width 52 height 22
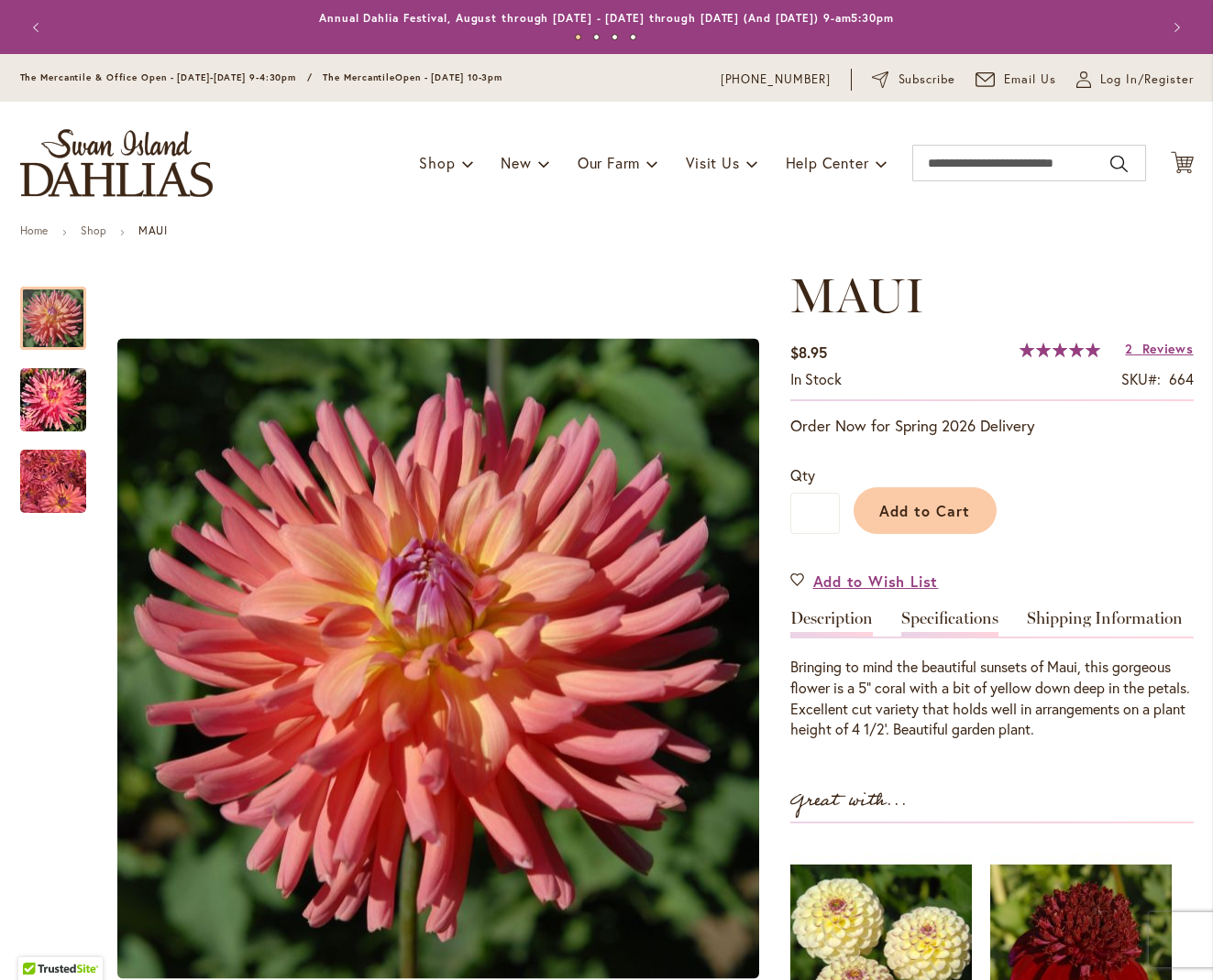
click at [953, 621] on link "Specifications" at bounding box center [950, 623] width 97 height 27
